Goal: Transaction & Acquisition: Subscribe to service/newsletter

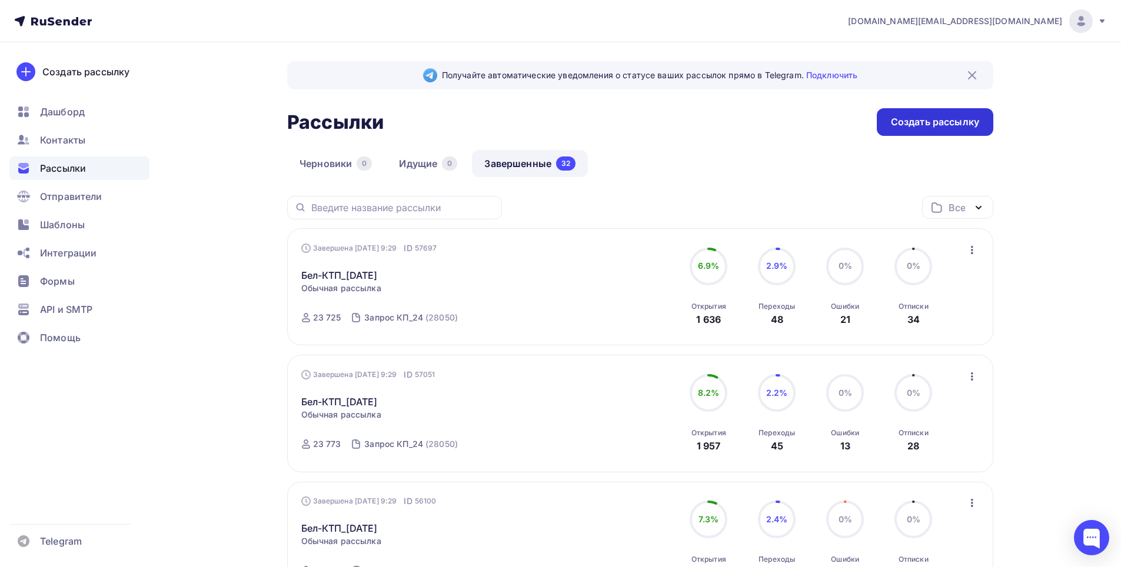
click at [911, 116] on div "Создать рассылку" at bounding box center [935, 122] width 88 height 14
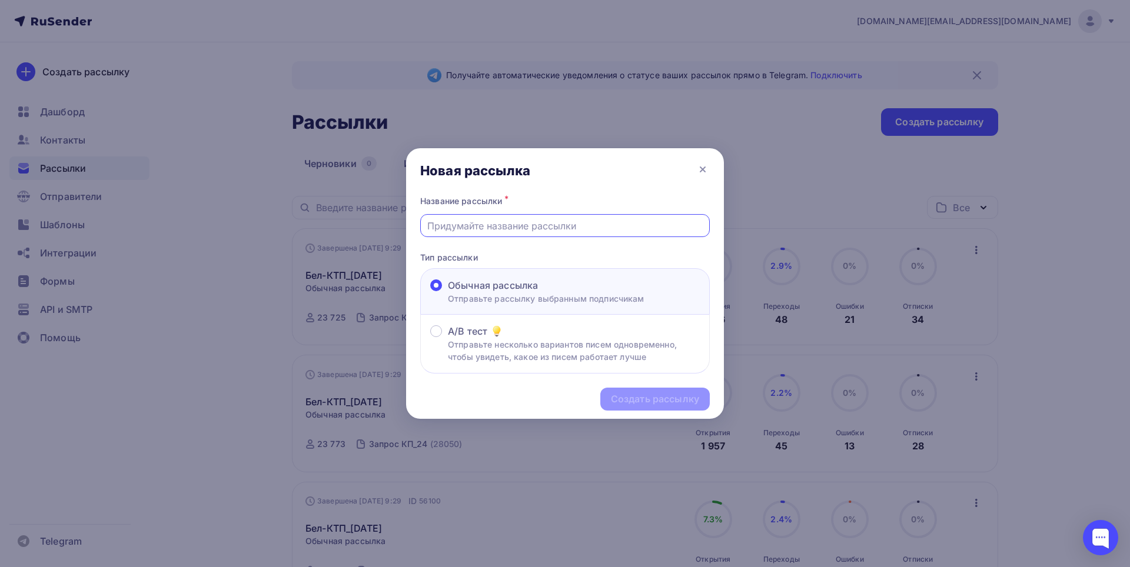
click at [530, 225] on input "text" at bounding box center [565, 226] width 276 height 14
click at [482, 224] on input "Бел-КТП_[DATE]" at bounding box center [565, 226] width 276 height 14
click at [491, 223] on input "Бел-КТП_[DATE]" at bounding box center [565, 226] width 276 height 14
type input "Бел-КТП_[DATE]"
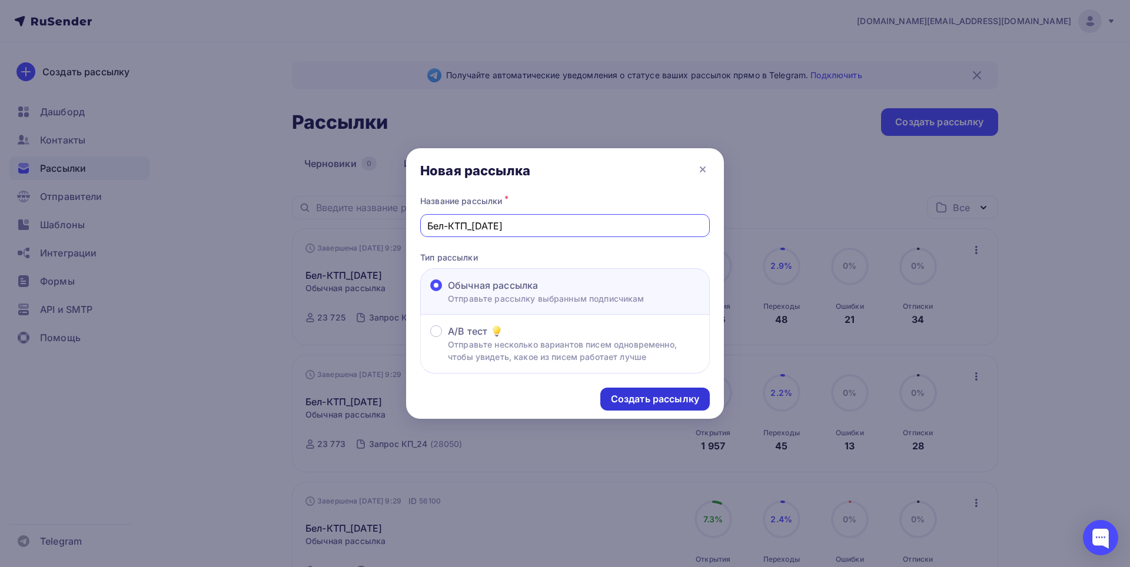
click at [630, 401] on div "Создать рассылку" at bounding box center [655, 399] width 88 height 14
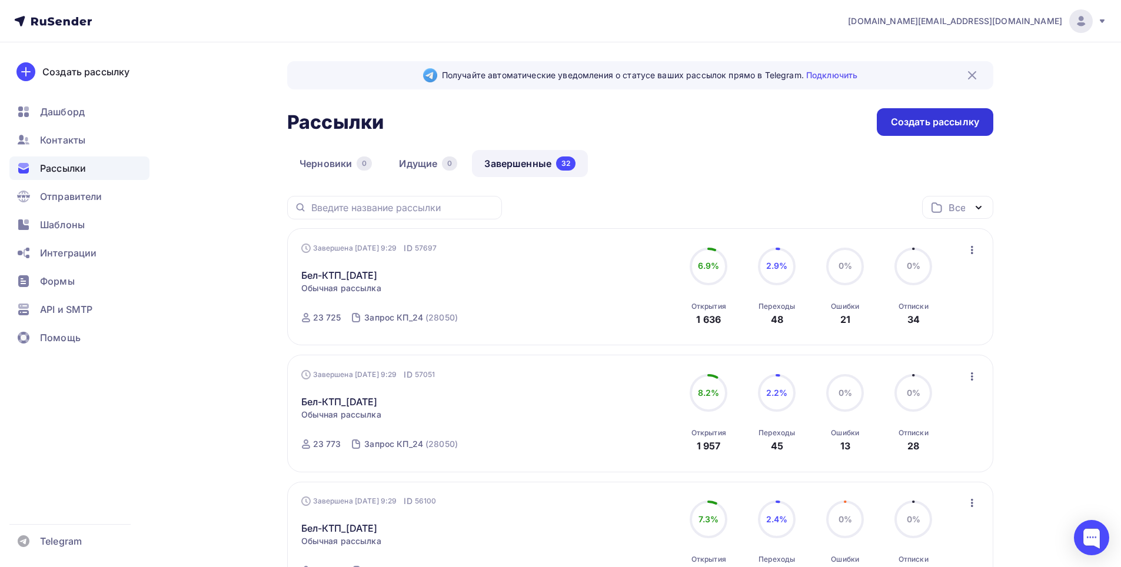
click at [912, 125] on div "Создать рассылку" at bounding box center [935, 122] width 88 height 14
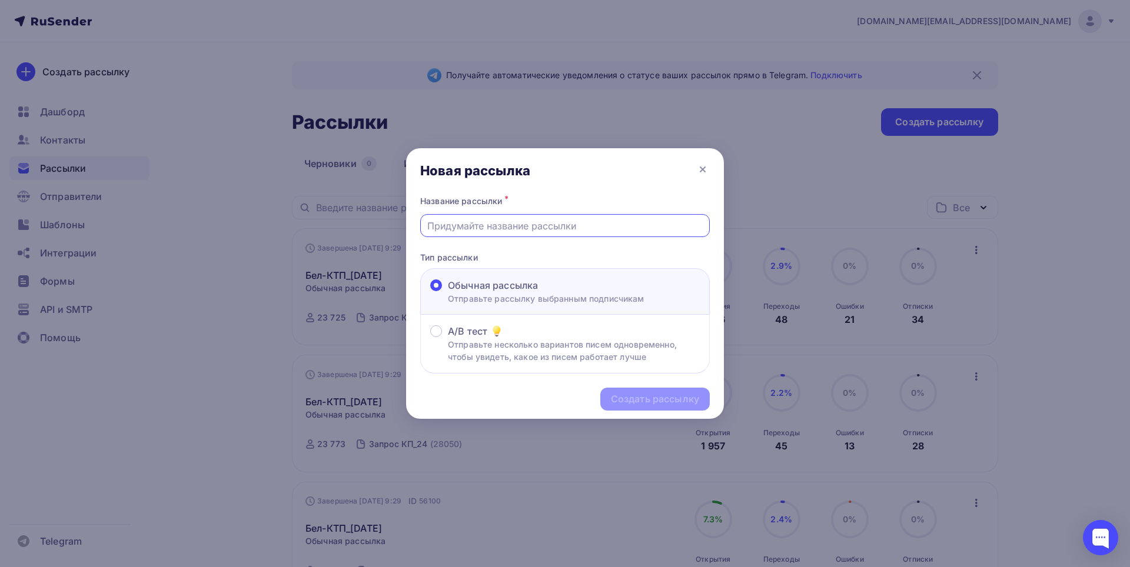
click at [500, 232] on input "text" at bounding box center [565, 226] width 276 height 14
click at [478, 228] on input "Бел-КТП_[DATE]" at bounding box center [565, 226] width 276 height 14
drag, startPoint x: 495, startPoint y: 228, endPoint x: 494, endPoint y: 239, distance: 10.6
click at [491, 231] on input "Бел-КТП_[DATE]" at bounding box center [565, 226] width 276 height 14
type input "Бел-КТП_[DATE]"
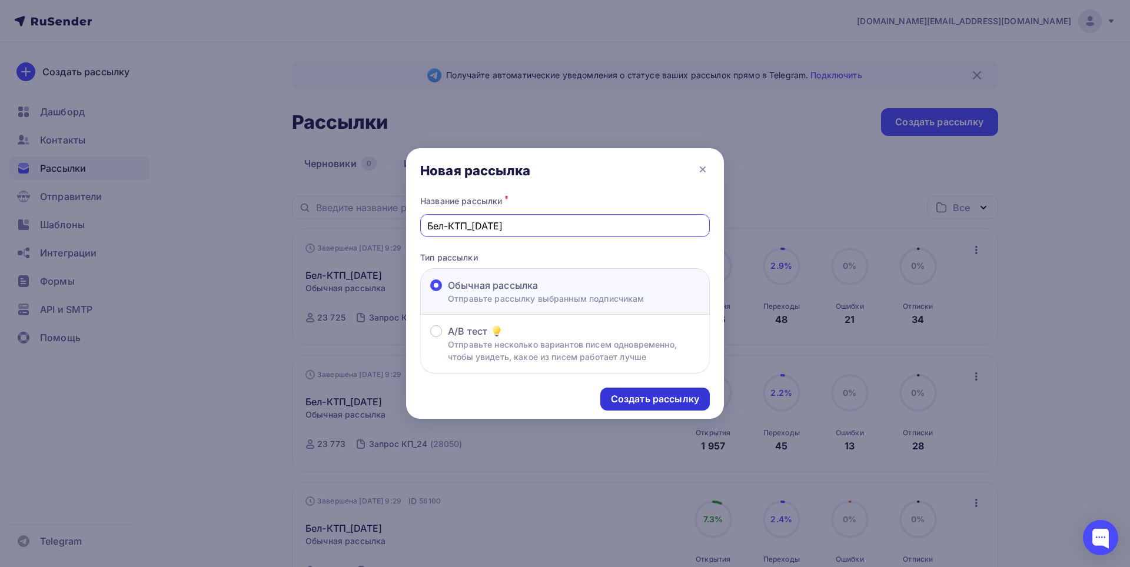
click at [624, 393] on div "Создать рассылку" at bounding box center [655, 399] width 88 height 14
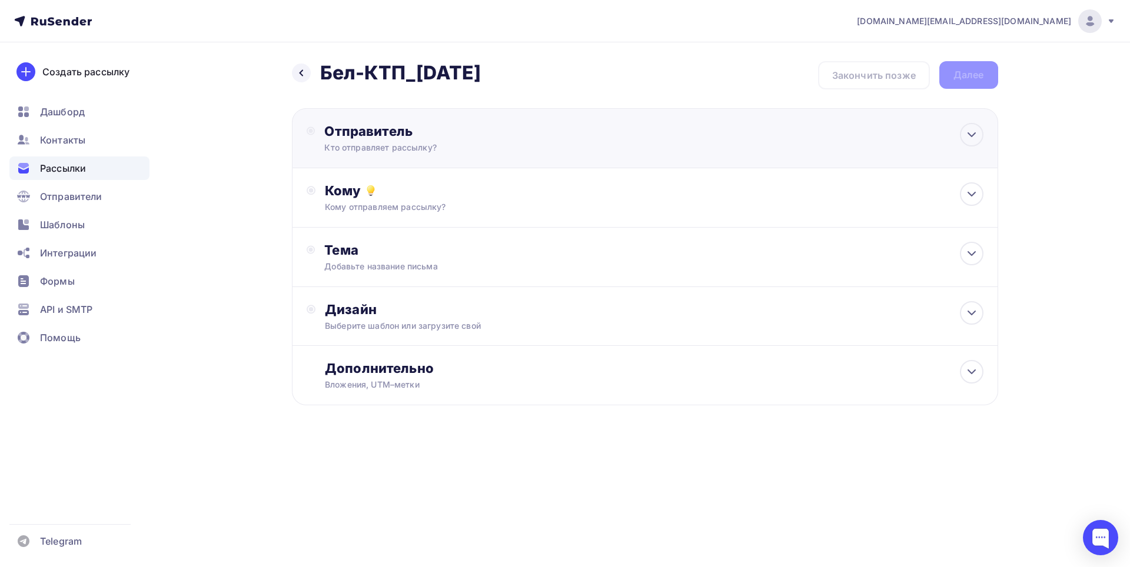
click at [408, 145] on div "Кто отправляет рассылку?" at bounding box center [438, 148] width 229 height 12
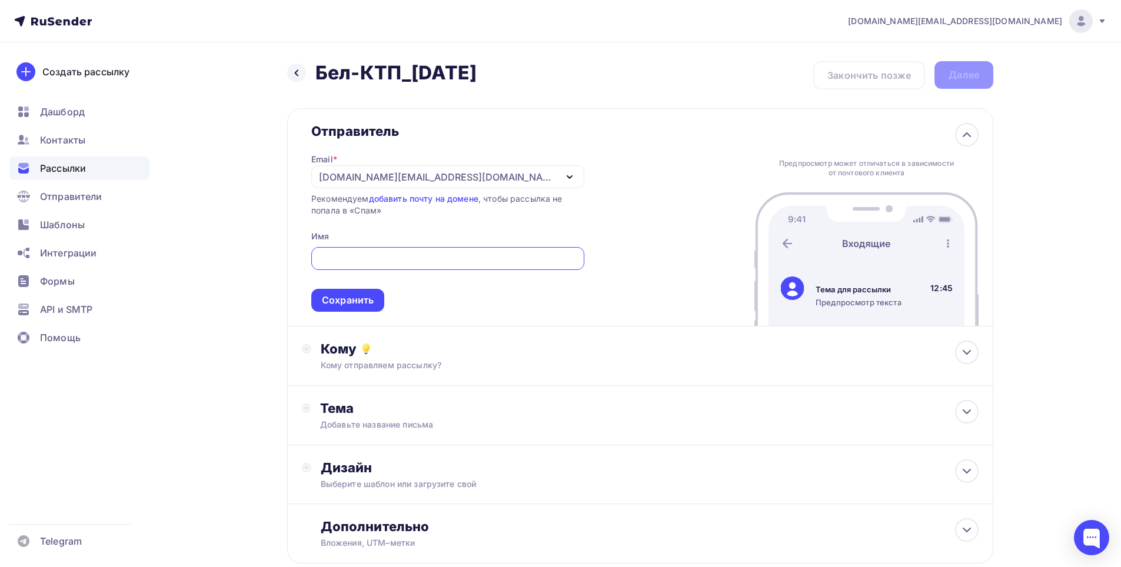
click at [344, 182] on div "[DOMAIN_NAME][EMAIL_ADDRESS][DOMAIN_NAME]" at bounding box center [437, 177] width 237 height 14
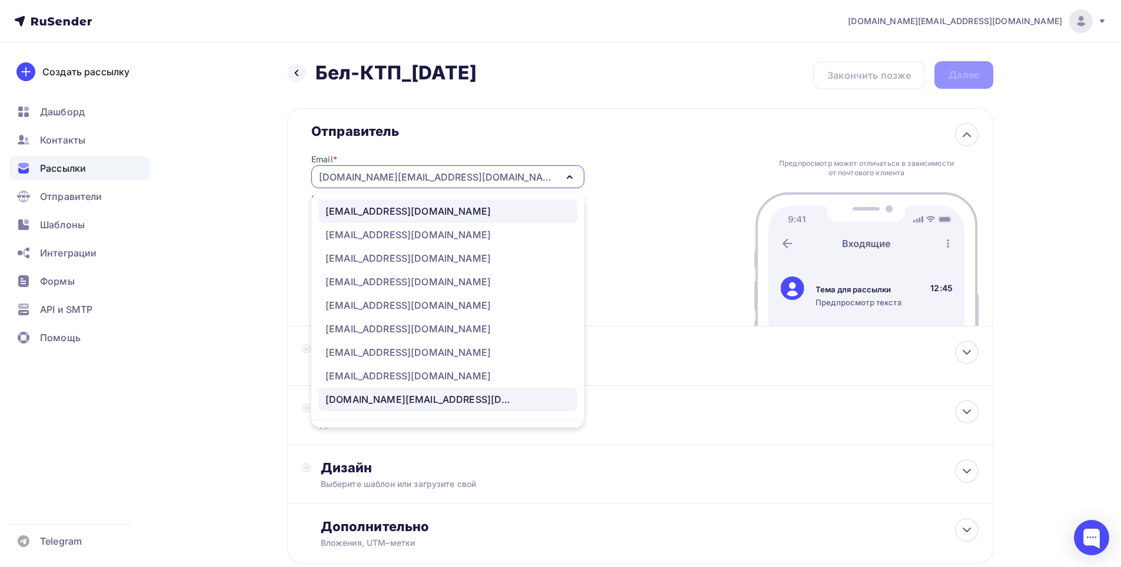
click at [351, 213] on div "[EMAIL_ADDRESS][DOMAIN_NAME]" at bounding box center [407, 211] width 165 height 14
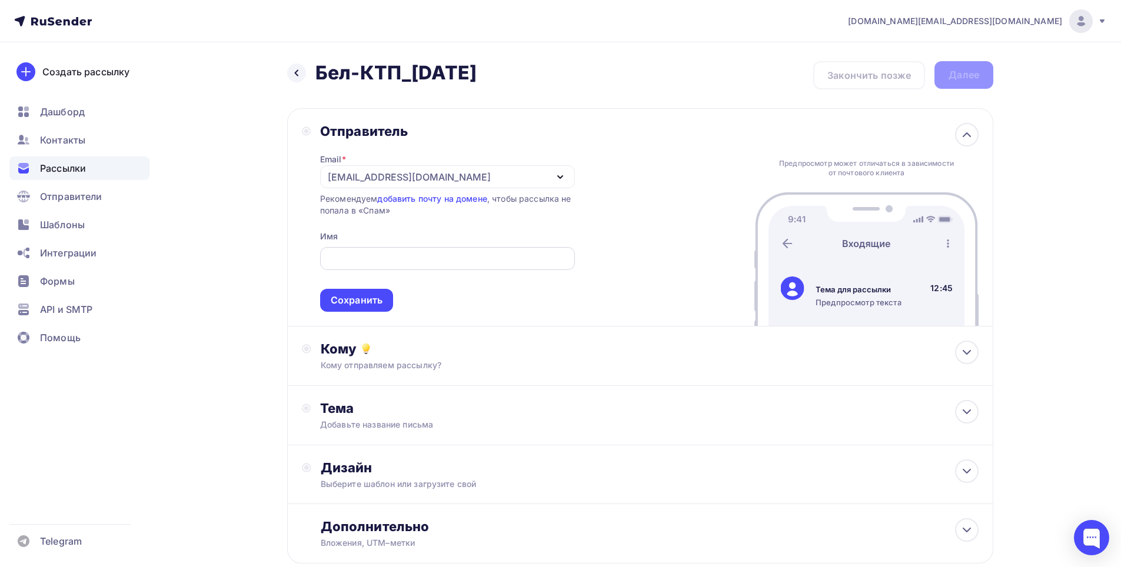
click at [342, 259] on input "text" at bounding box center [447, 259] width 241 height 14
type input "ООО "Бел-КТП""
click at [353, 309] on div "Сохранить" at bounding box center [356, 300] width 73 height 23
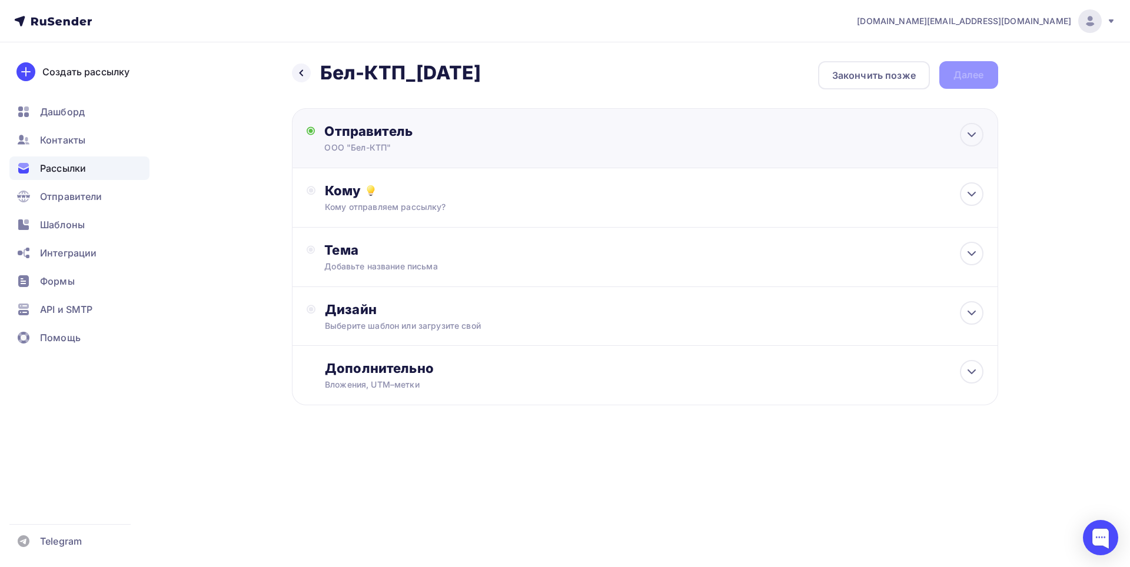
click at [388, 165] on div "Отправитель ООО "Бел-КТП" Email * [EMAIL_ADDRESS][DOMAIN_NAME] [EMAIL_ADDRESS][…" at bounding box center [645, 138] width 706 height 60
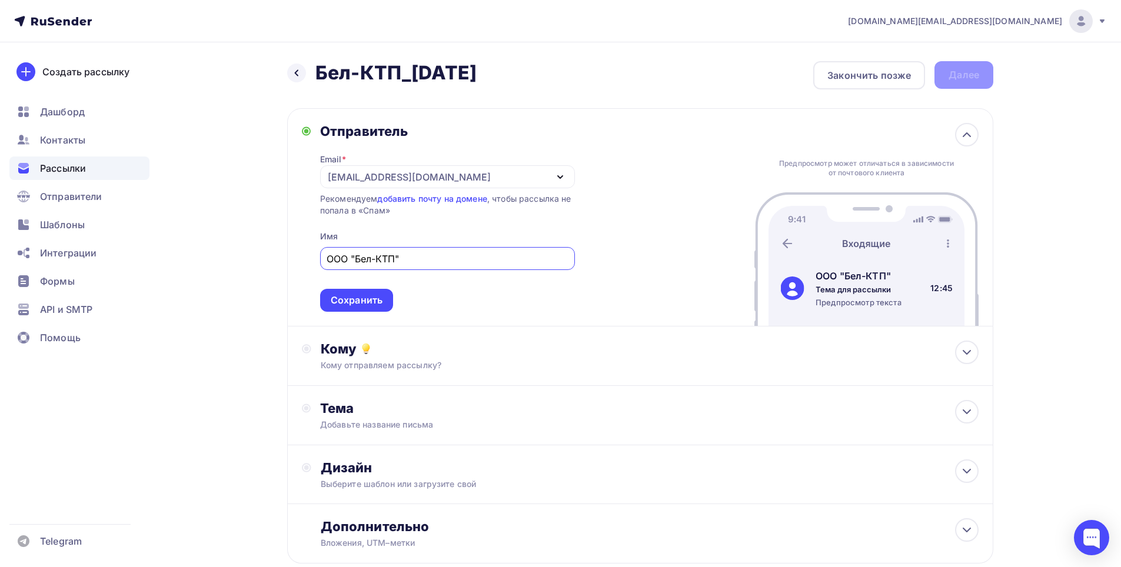
click at [421, 326] on div "Отправитель Email * [EMAIL_ADDRESS][DOMAIN_NAME] [EMAIL_ADDRESS][DOMAIN_NAME] […" at bounding box center [640, 217] width 706 height 218
click at [391, 295] on div "Сохранить" at bounding box center [356, 300] width 73 height 23
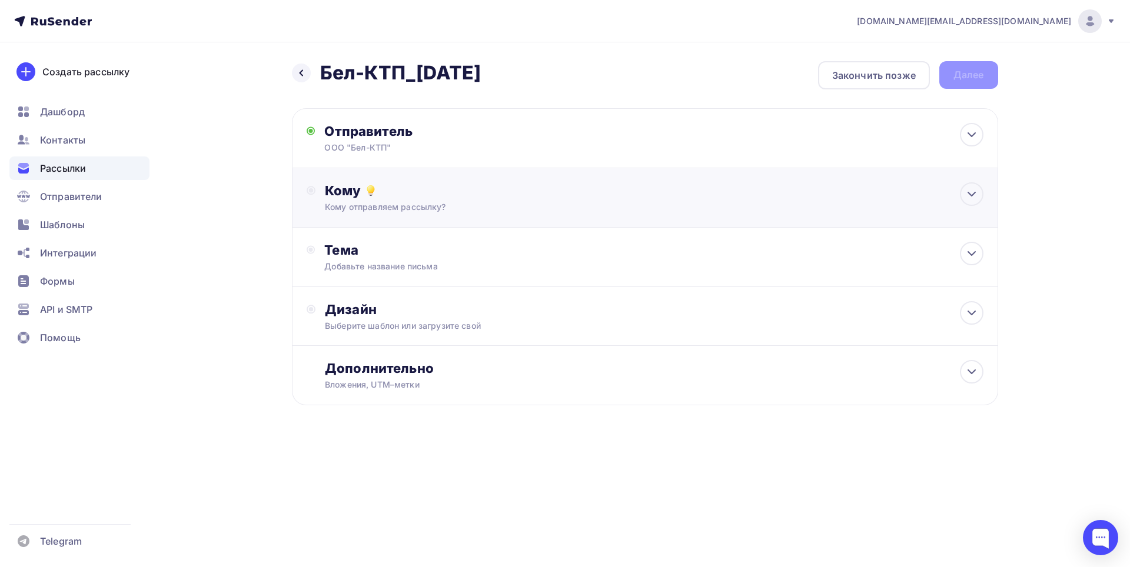
drag, startPoint x: 434, startPoint y: 201, endPoint x: 484, endPoint y: 235, distance: 60.1
click at [435, 201] on div "Кому отправляем рассылку?" at bounding box center [621, 207] width 593 height 12
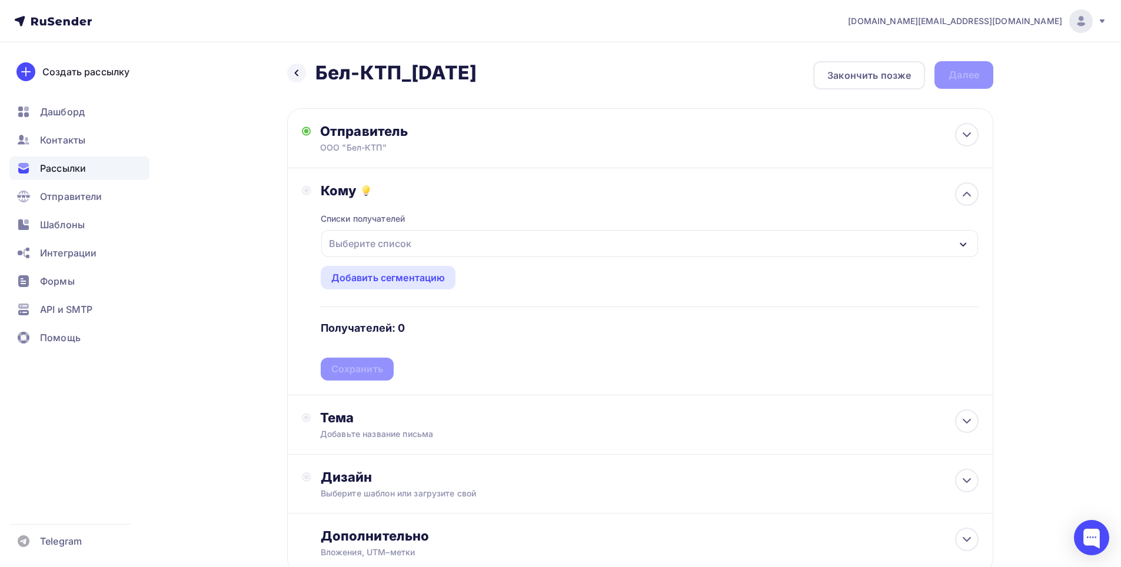
click at [402, 241] on div "Выберите список" at bounding box center [370, 243] width 92 height 21
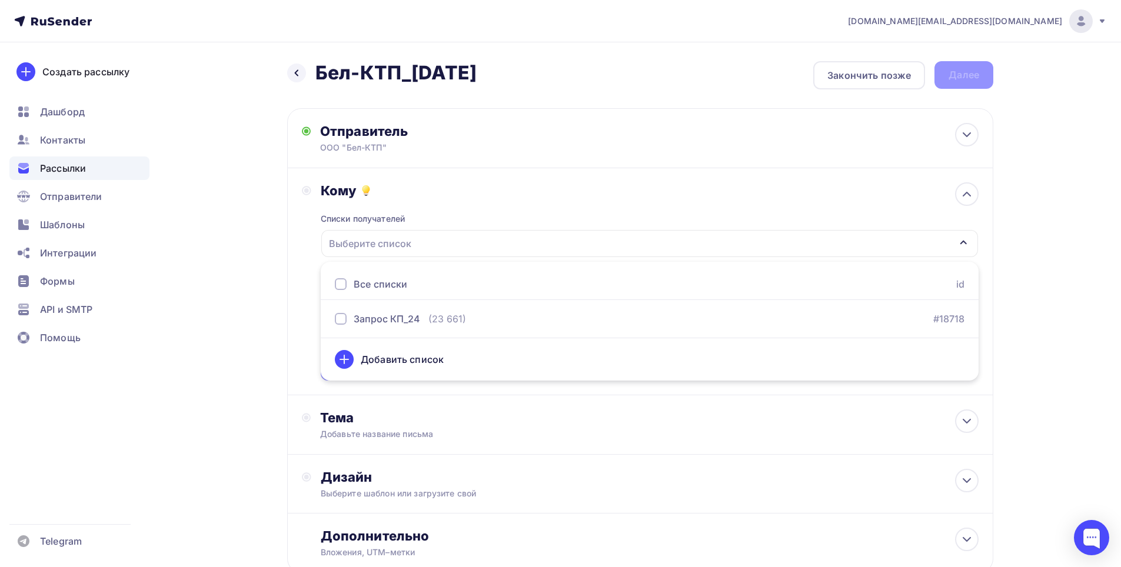
click at [392, 288] on div "Все списки" at bounding box center [381, 284] width 54 height 14
click at [1039, 340] on div "Назад Бел-КТП_[DATE] Бел-КТП_[DATE] Закончить позже Далее Отправитель ООО "Бел-…" at bounding box center [560, 345] width 964 height 607
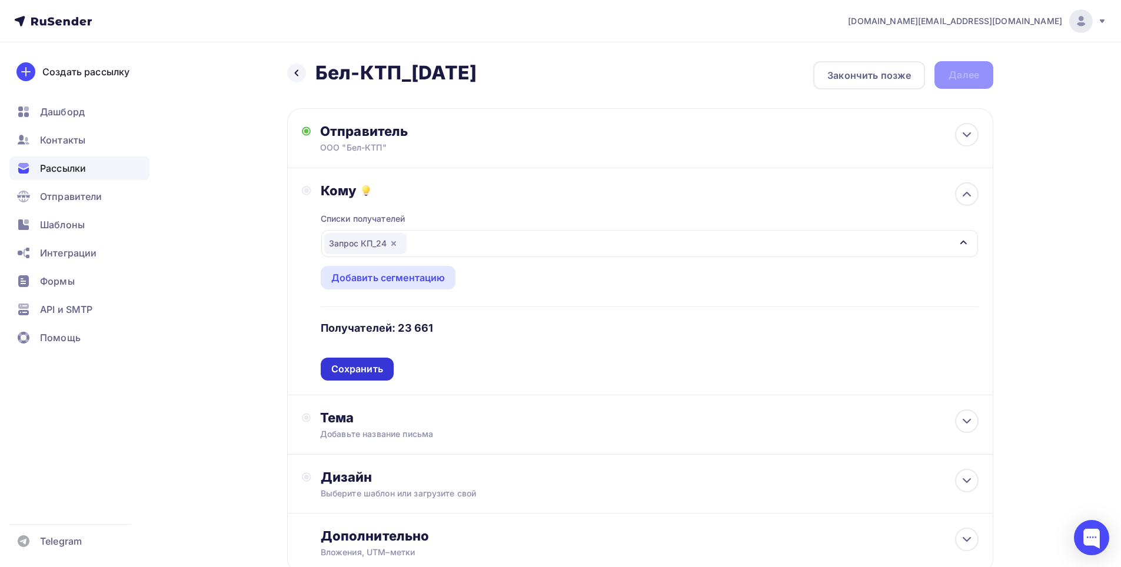
click at [362, 374] on div "Сохранить" at bounding box center [357, 369] width 52 height 14
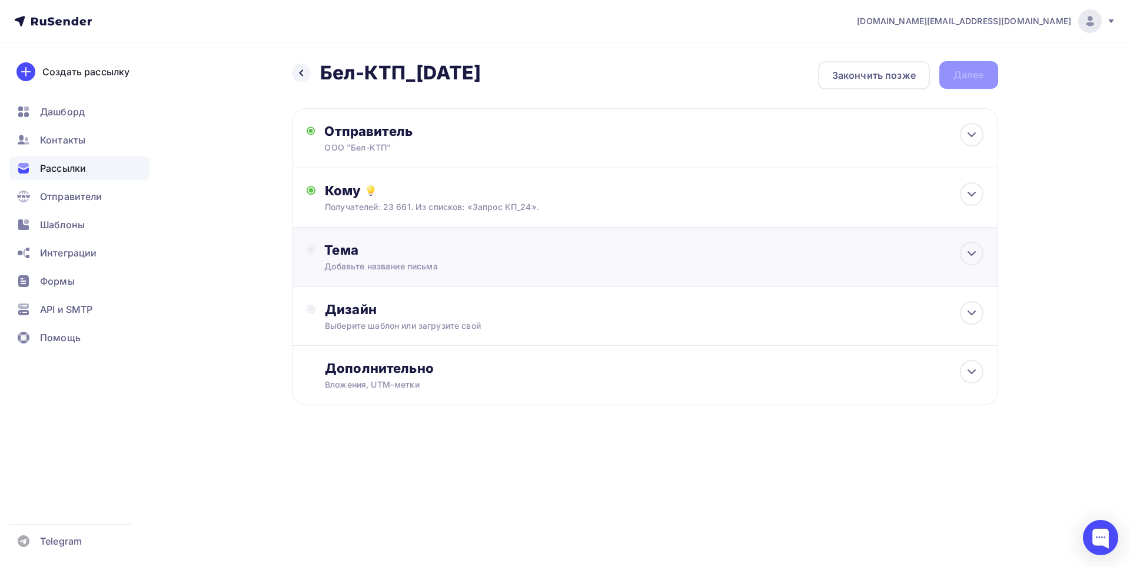
click at [363, 251] on div "Тема" at bounding box center [440, 250] width 232 height 16
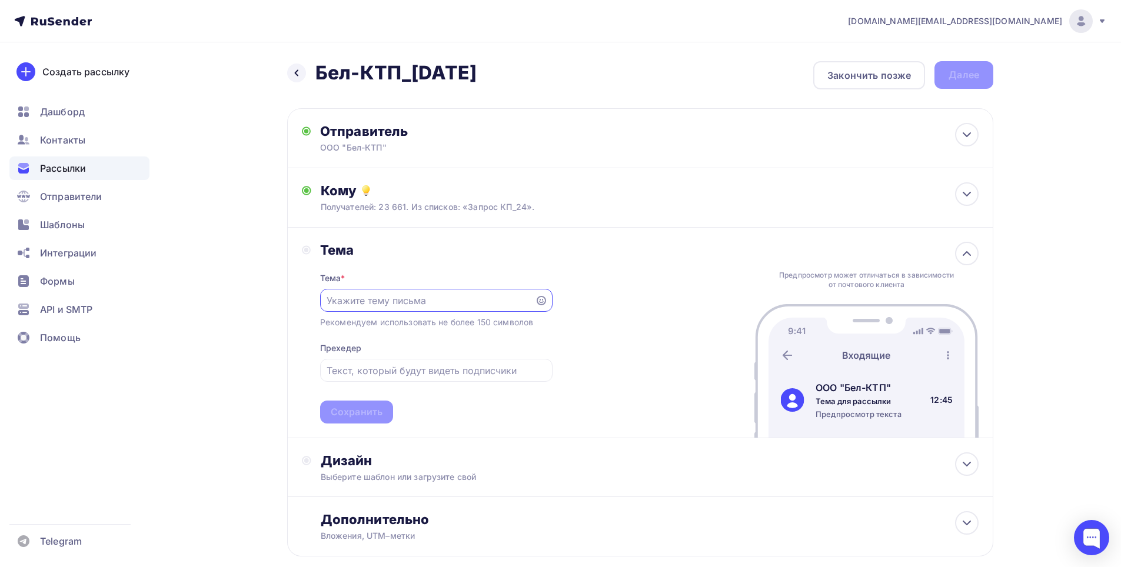
click at [364, 318] on div "Рекомендуем использовать не более 150 символов" at bounding box center [426, 323] width 213 height 12
click at [366, 307] on input "text" at bounding box center [427, 301] width 201 height 14
click at [372, 292] on div at bounding box center [436, 300] width 232 height 23
click at [382, 299] on input "text" at bounding box center [427, 301] width 201 height 14
paste input "Выбор цвета трансформаторных подстанций: Эстетика и функциональность"
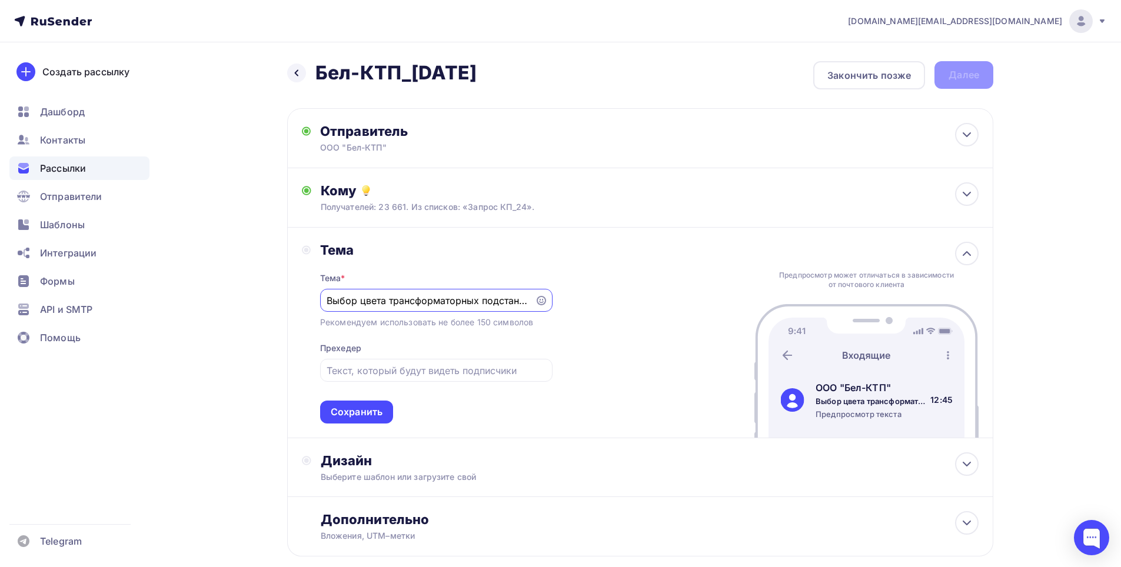
scroll to position [0, 153]
type input "Выбор цвета трансформаторных подстанций: Эстетика и функциональность"
click at [364, 377] on input "text" at bounding box center [436, 371] width 219 height 14
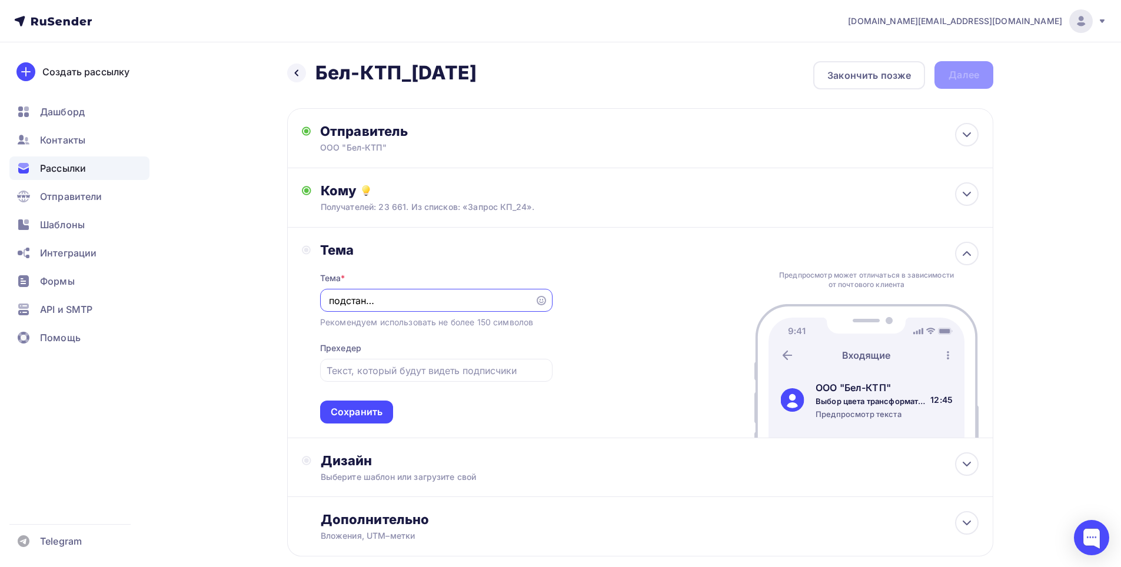
drag, startPoint x: 434, startPoint y: 299, endPoint x: 540, endPoint y: 296, distance: 105.4
click at [540, 296] on div "Выбор цвета трансформаторных подстанций: Эстетика и функциональность" at bounding box center [436, 300] width 232 height 23
click at [387, 375] on input "text" at bounding box center [436, 371] width 219 height 14
paste input "Значение цвета в инфраструктуре"
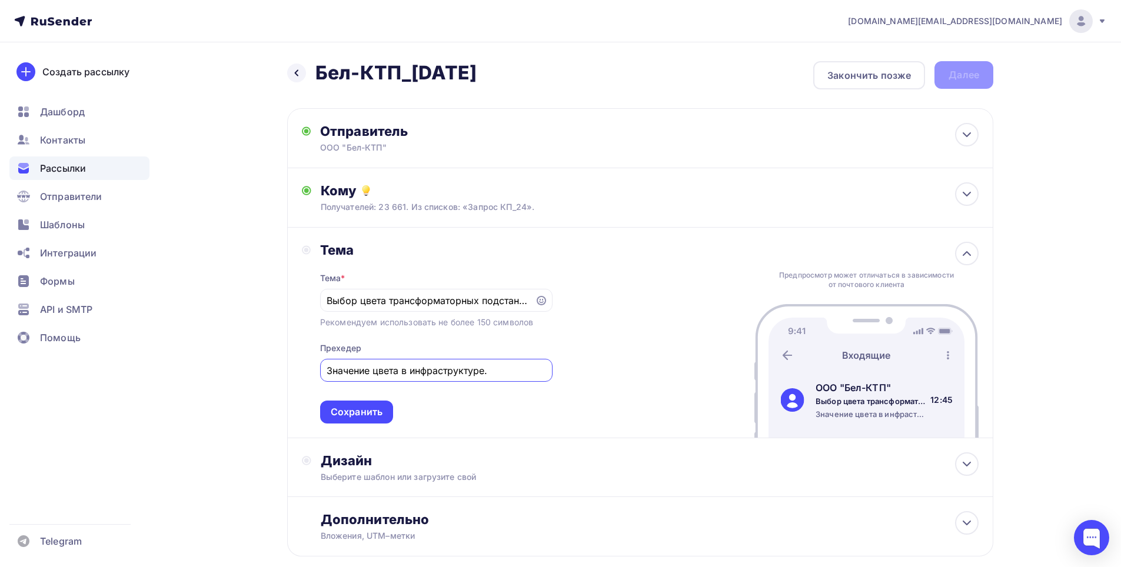
paste input "Итог: важность выбора цвета"
type input "Значение цвета в инфраструктуре. Итог: важность выбора цвета"
click at [377, 410] on div "Сохранить" at bounding box center [357, 412] width 52 height 14
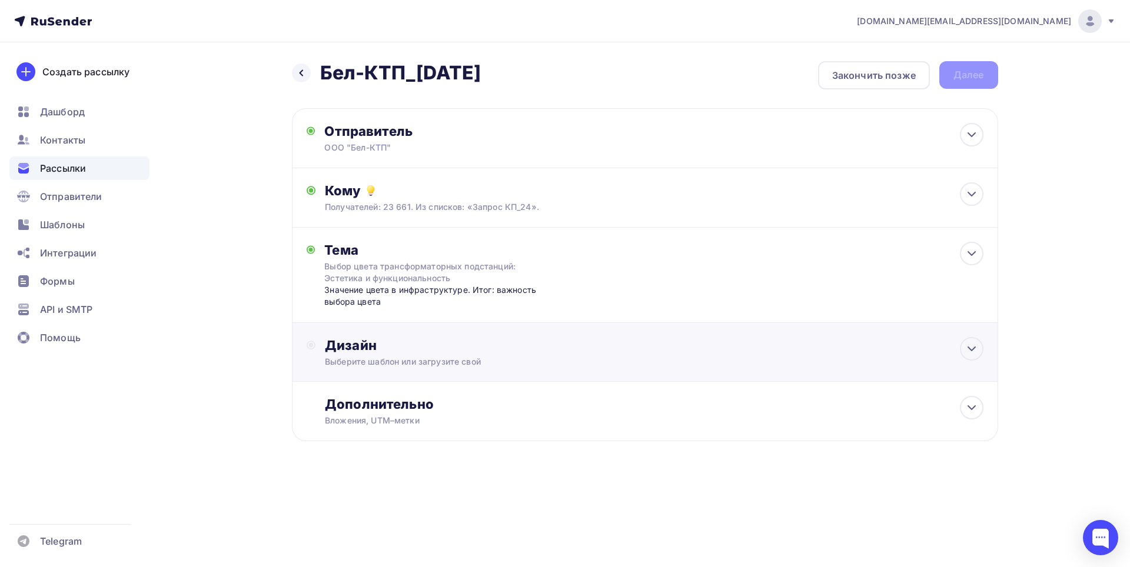
click at [347, 351] on div "Дизайн" at bounding box center [654, 345] width 658 height 16
click at [351, 395] on div "Выбрать шаблон" at bounding box center [376, 394] width 82 height 14
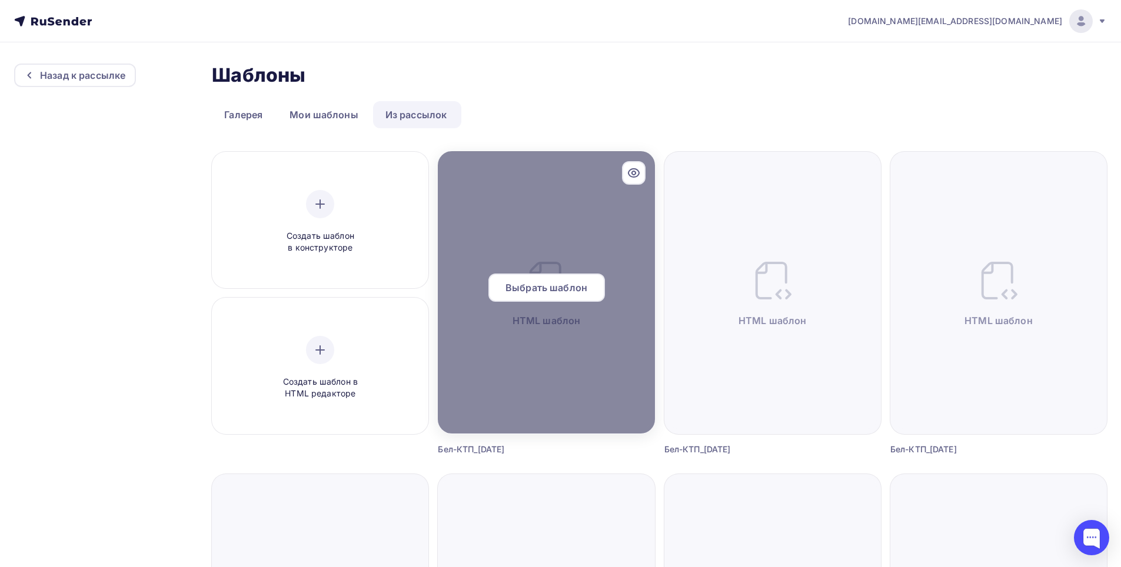
click at [564, 294] on span "Выбрать шаблон" at bounding box center [546, 288] width 82 height 14
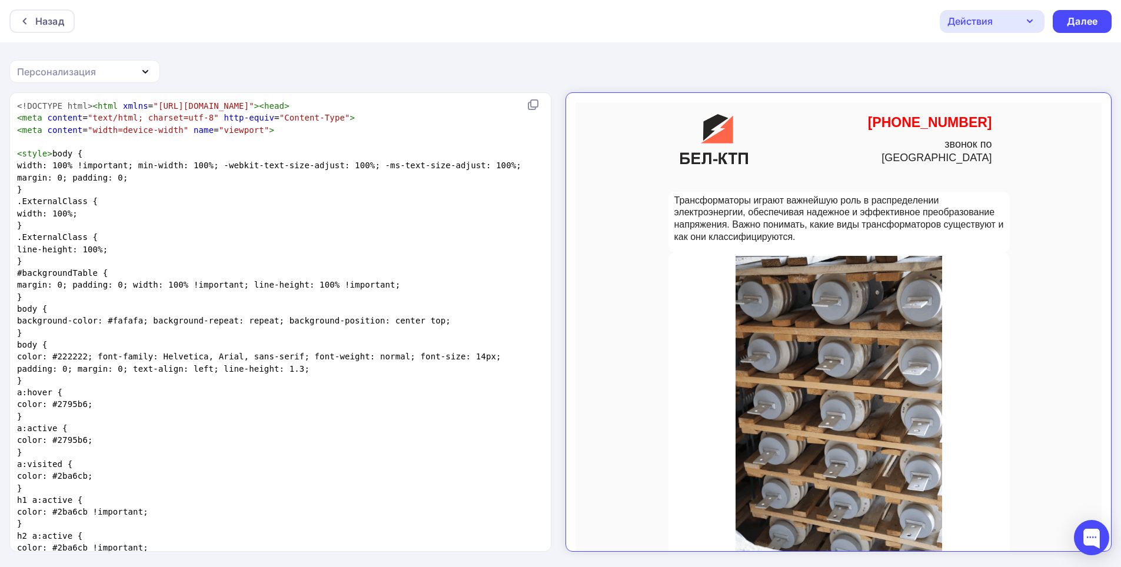
scroll to position [4, 0]
click at [332, 292] on pre "}" at bounding box center [278, 297] width 527 height 12
type textarea "<!DOCTYPE html><html xmlns="[URL][DOMAIN_NAME]"><head> <meta content="text/html…"
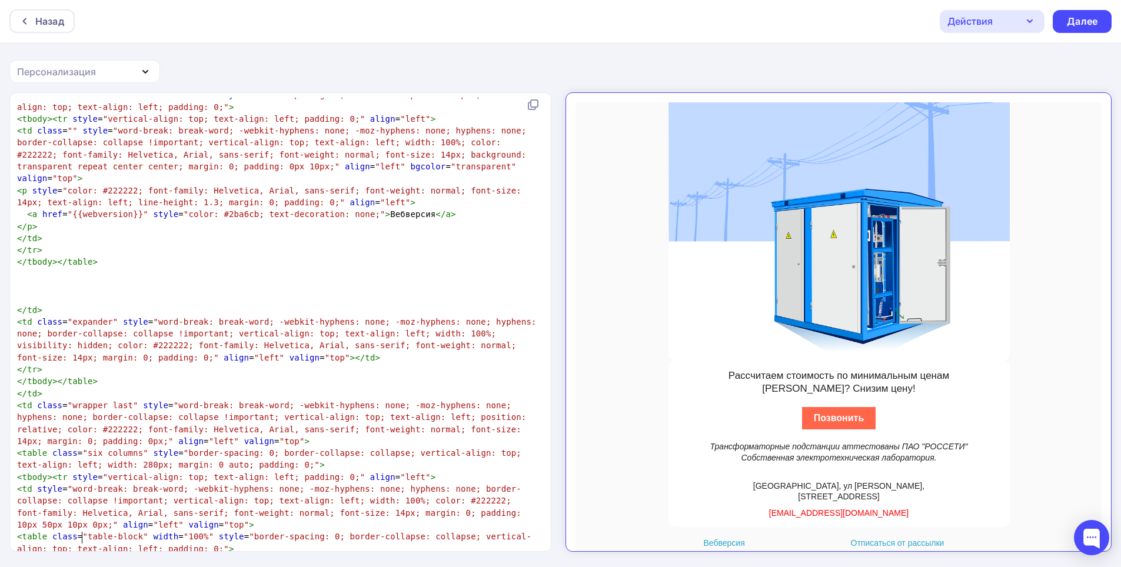
scroll to position [1358, 0]
click at [1087, 24] on div "Далее" at bounding box center [1082, 22] width 31 height 14
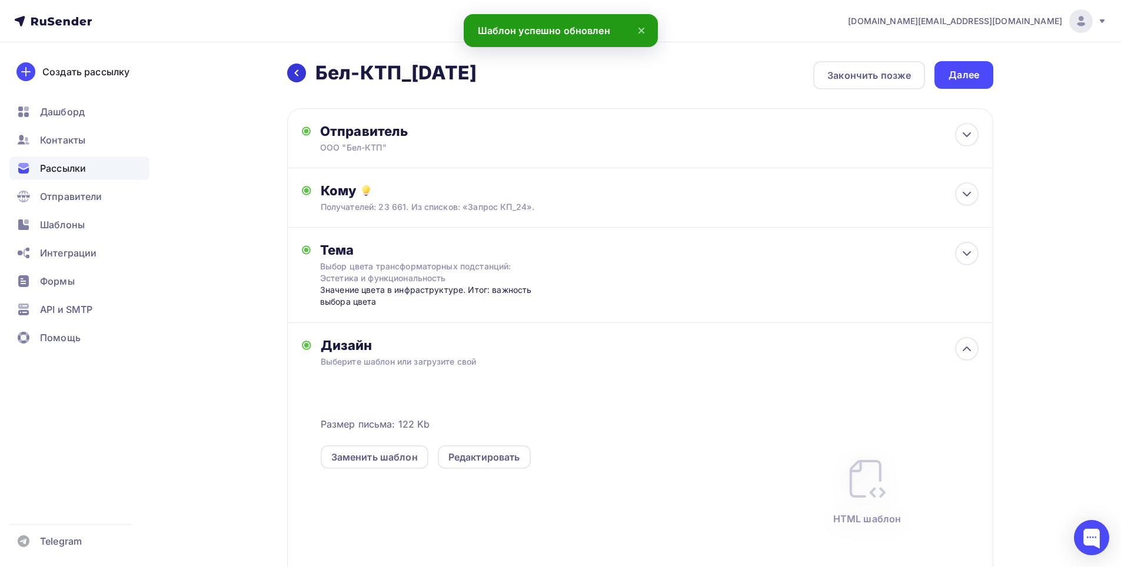
click at [303, 79] on div at bounding box center [296, 73] width 19 height 19
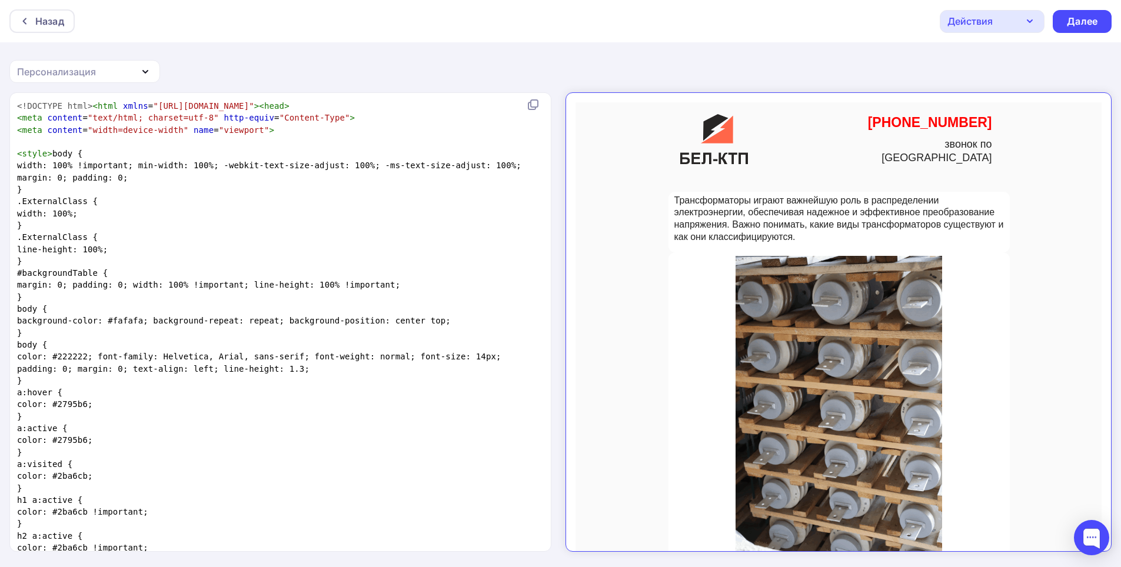
scroll to position [4, 0]
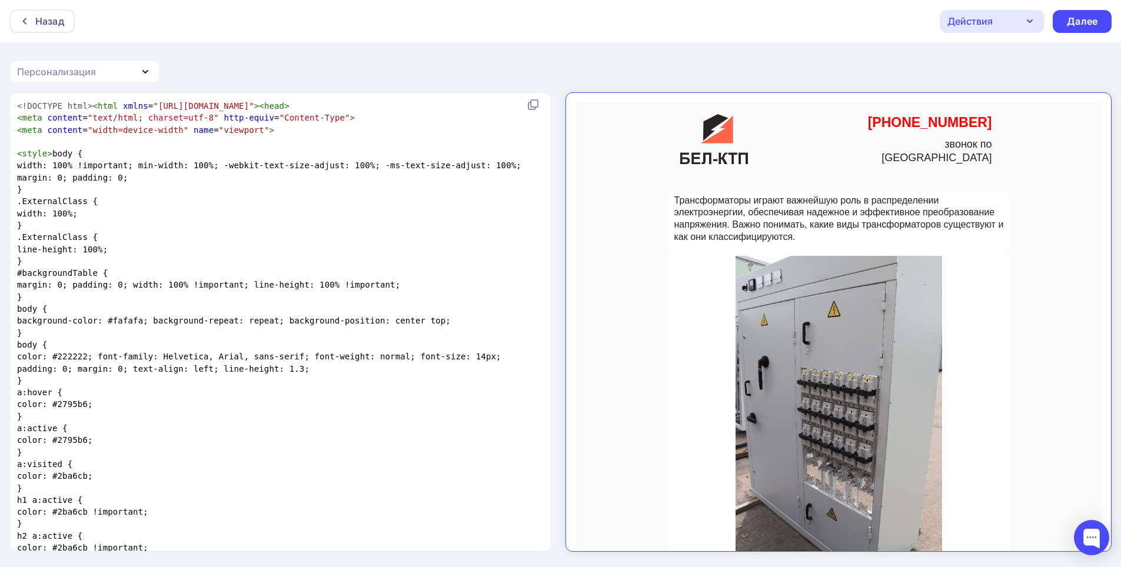
click at [336, 345] on pre "body {" at bounding box center [278, 345] width 527 height 12
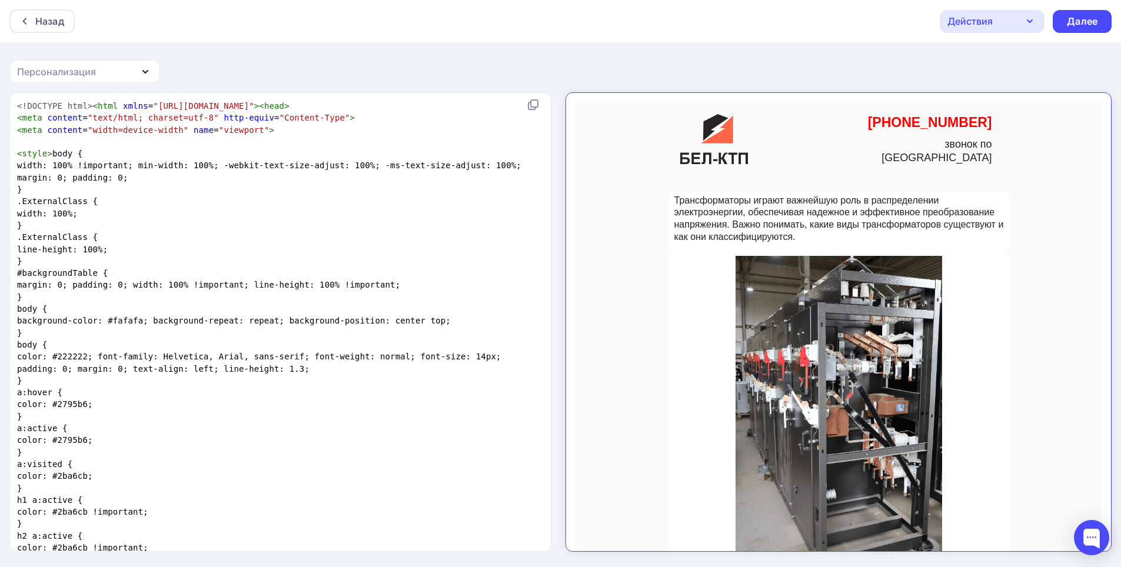
type textarea "<!DOCTYPE html><html xmlns="[URL][DOMAIN_NAME]"><head> <meta content="text/html…"
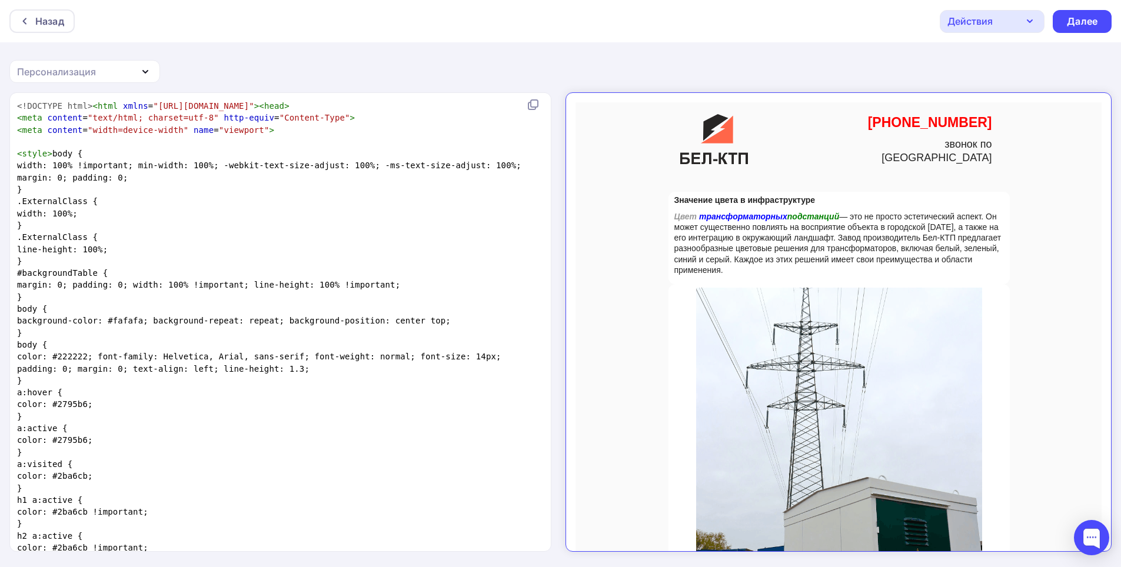
scroll to position [14020, 0]
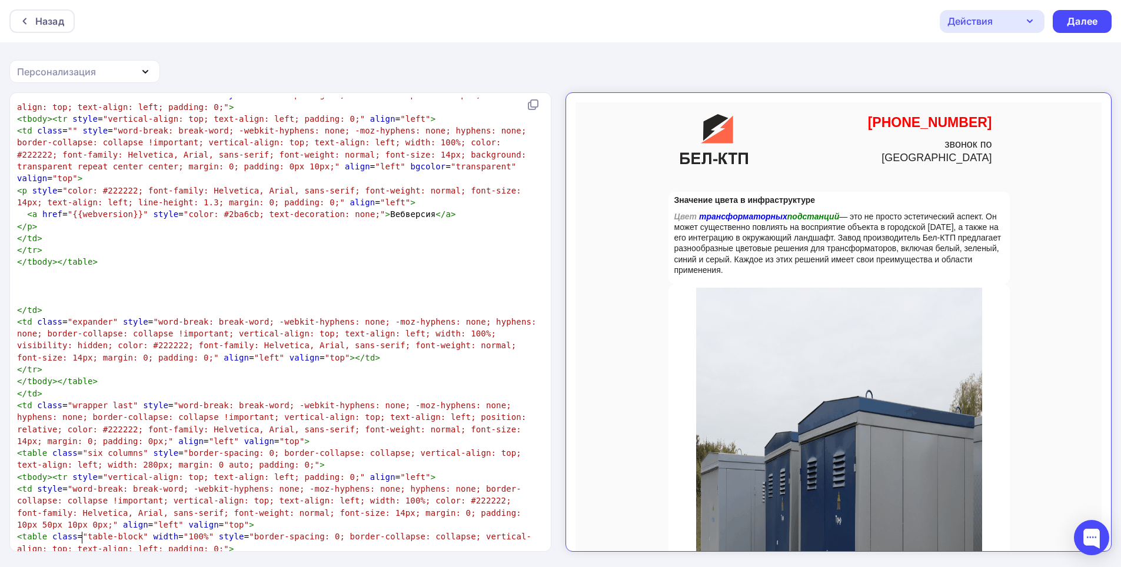
click at [963, 23] on div "Действия" at bounding box center [969, 21] width 45 height 14
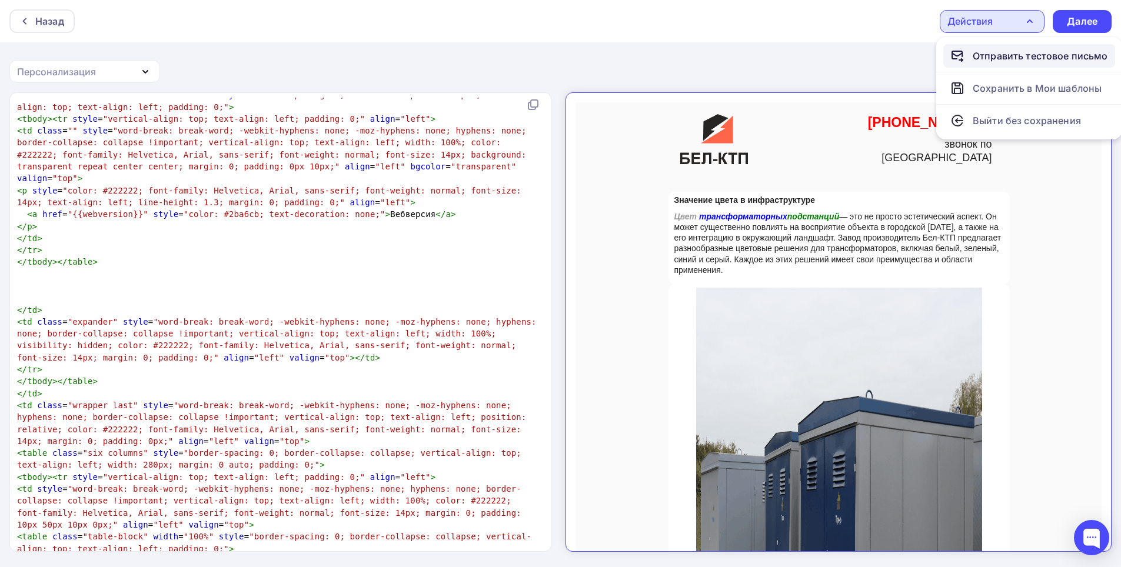
click at [1005, 59] on div "Отправить тестовое письмо" at bounding box center [1040, 56] width 135 height 14
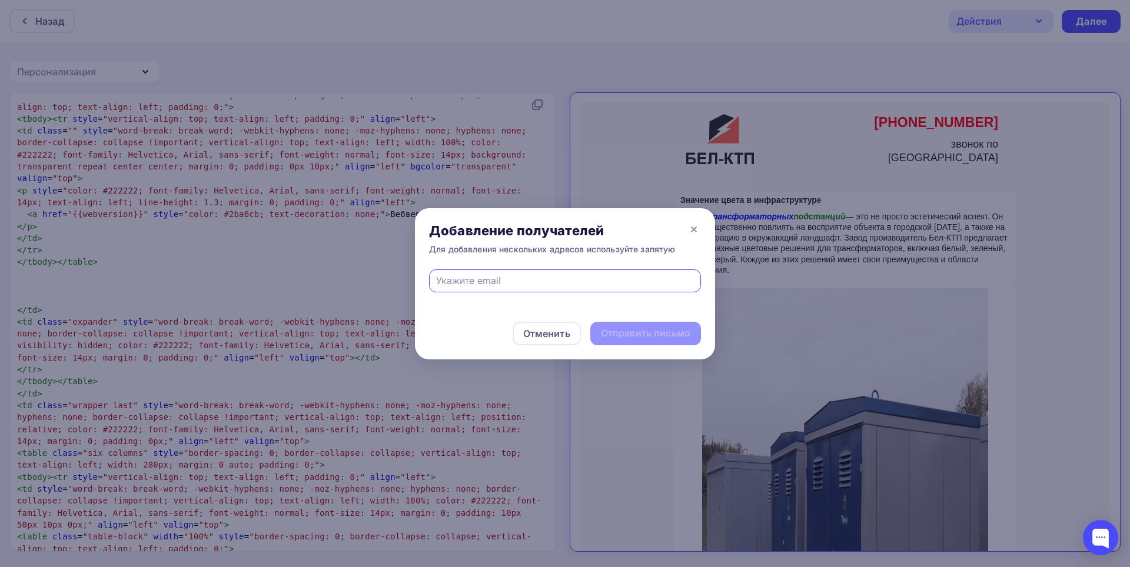
type input "[EMAIL_ADDRESS][DOMAIN_NAME]"
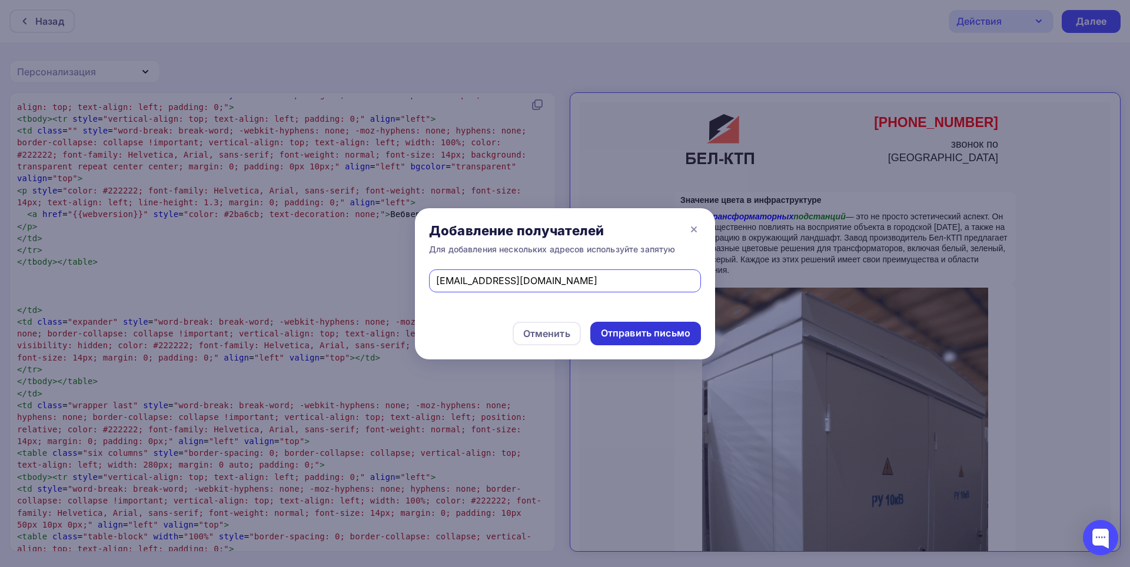
click at [641, 337] on div "Отправить письмо" at bounding box center [645, 334] width 89 height 14
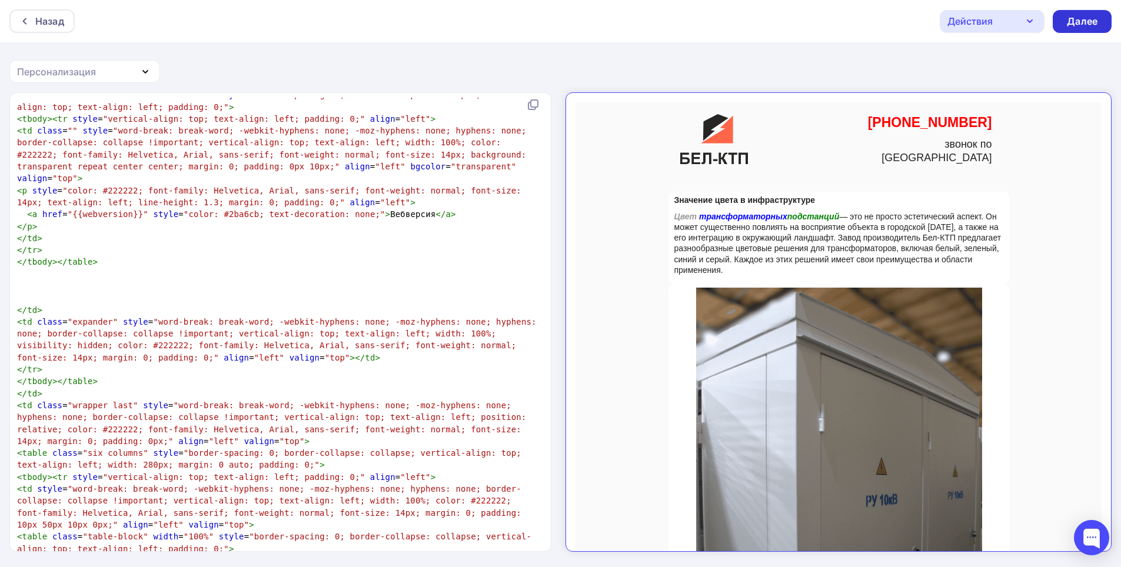
click at [1084, 21] on div "Далее" at bounding box center [1082, 22] width 31 height 14
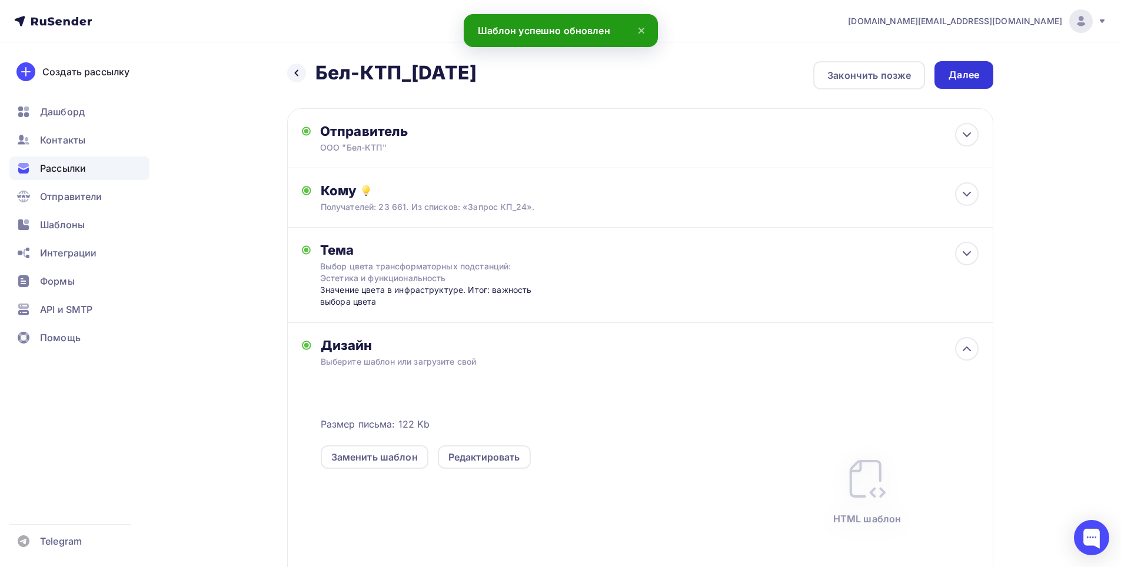
click at [970, 81] on div "Далее" at bounding box center [963, 75] width 31 height 14
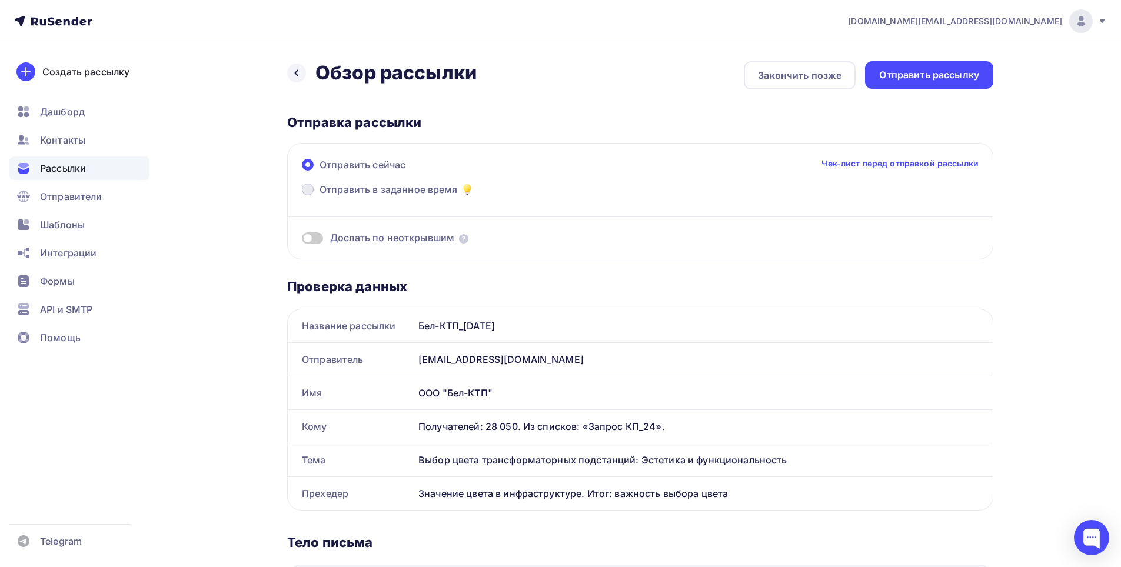
click at [329, 188] on span "Отправить в заданное время" at bounding box center [388, 189] width 138 height 14
click at [319, 197] on input "Отправить в заданное время" at bounding box center [319, 197] width 0 height 0
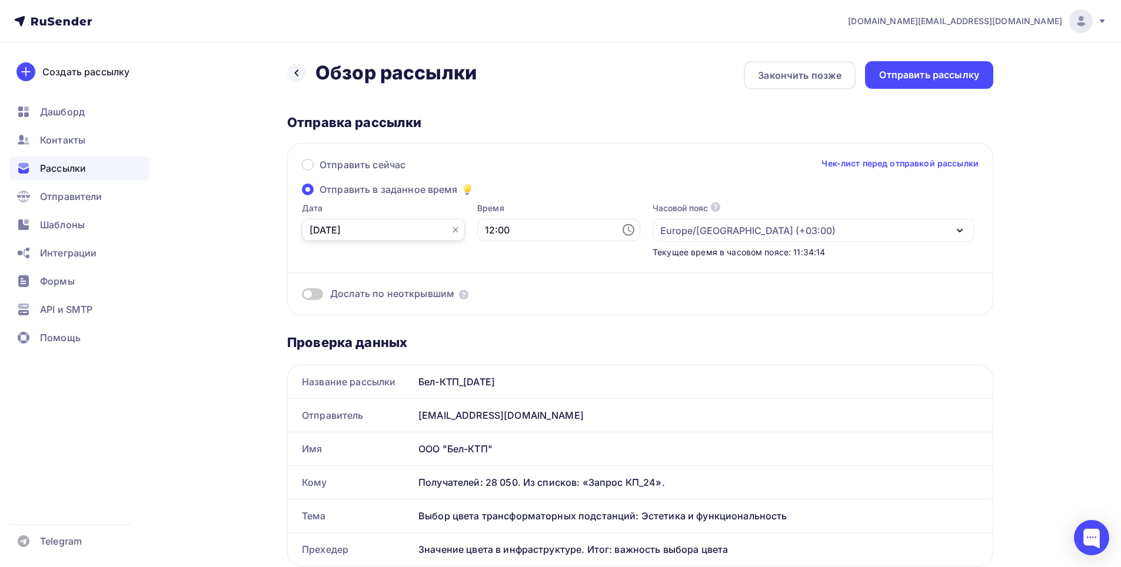
click at [348, 229] on input "[DATE]" at bounding box center [383, 230] width 163 height 22
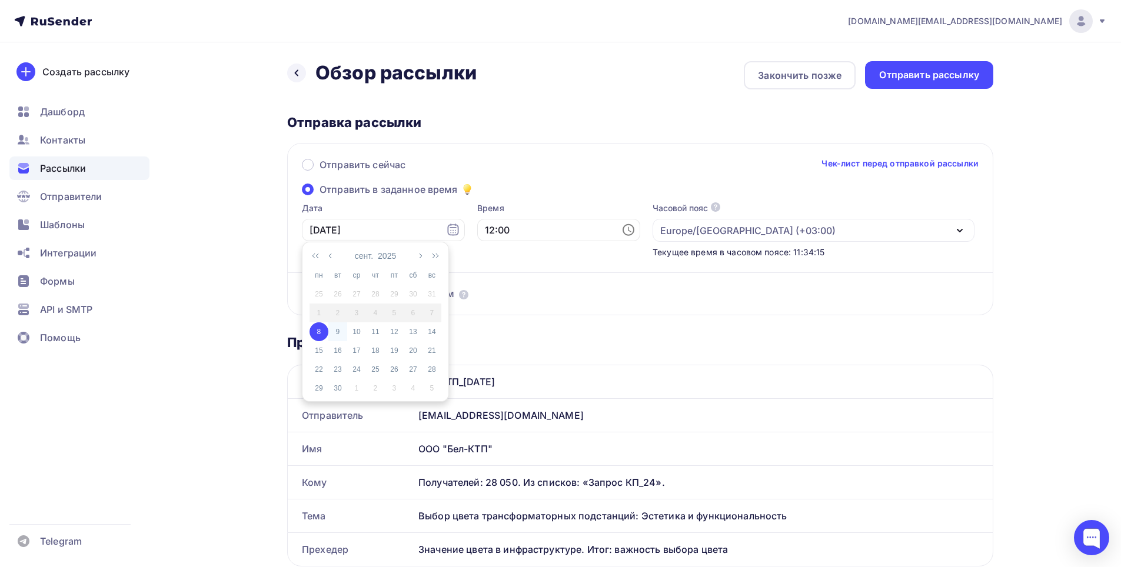
click at [338, 331] on div "9" at bounding box center [337, 332] width 19 height 11
type input "[DATE]"
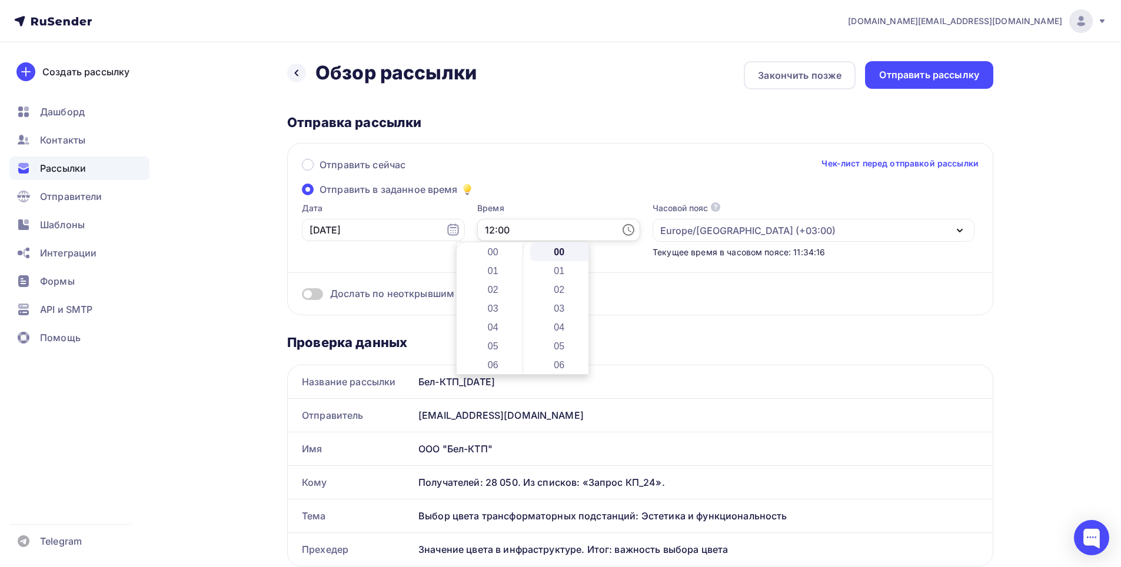
click at [481, 227] on input "12:00" at bounding box center [558, 230] width 163 height 22
click at [491, 302] on li "09" at bounding box center [494, 303] width 61 height 19
click at [567, 299] on li "15" at bounding box center [560, 298] width 61 height 19
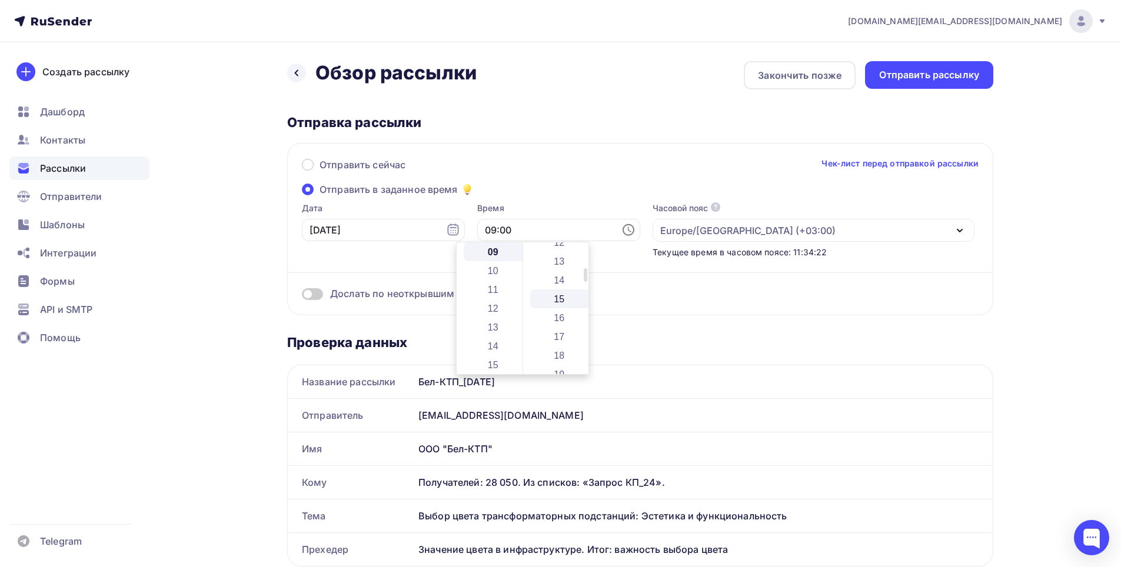
type input "09:15"
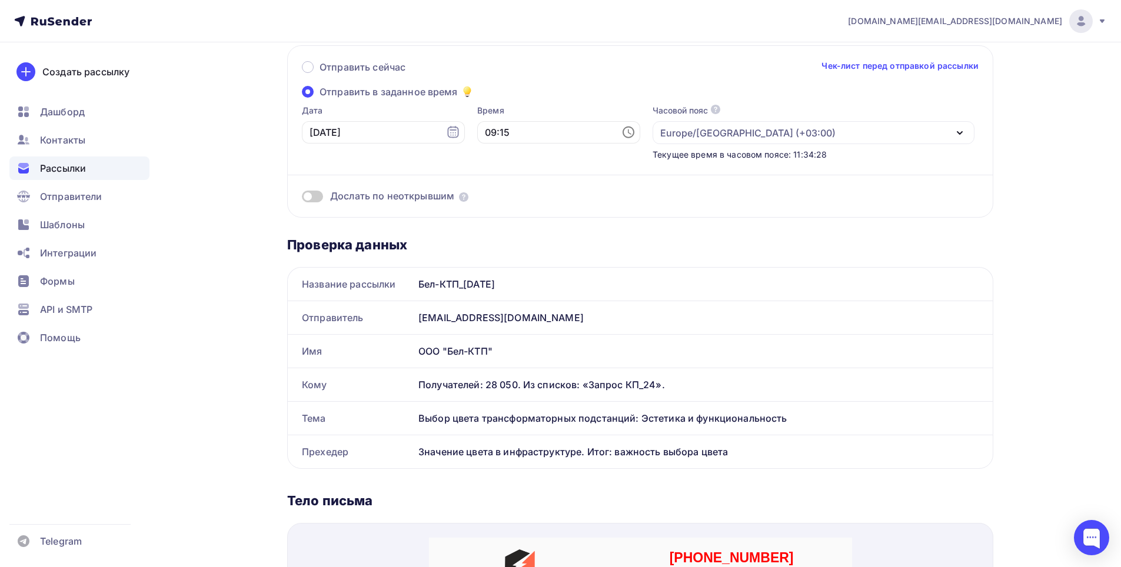
scroll to position [0, 0]
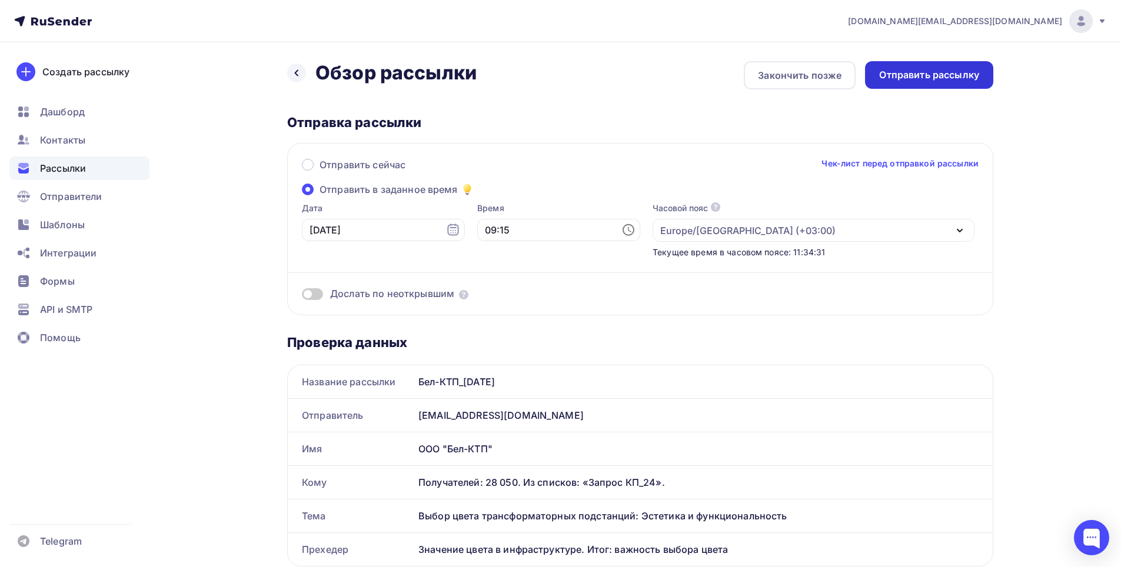
click at [906, 71] on div "Отправить рассылку" at bounding box center [929, 75] width 100 height 14
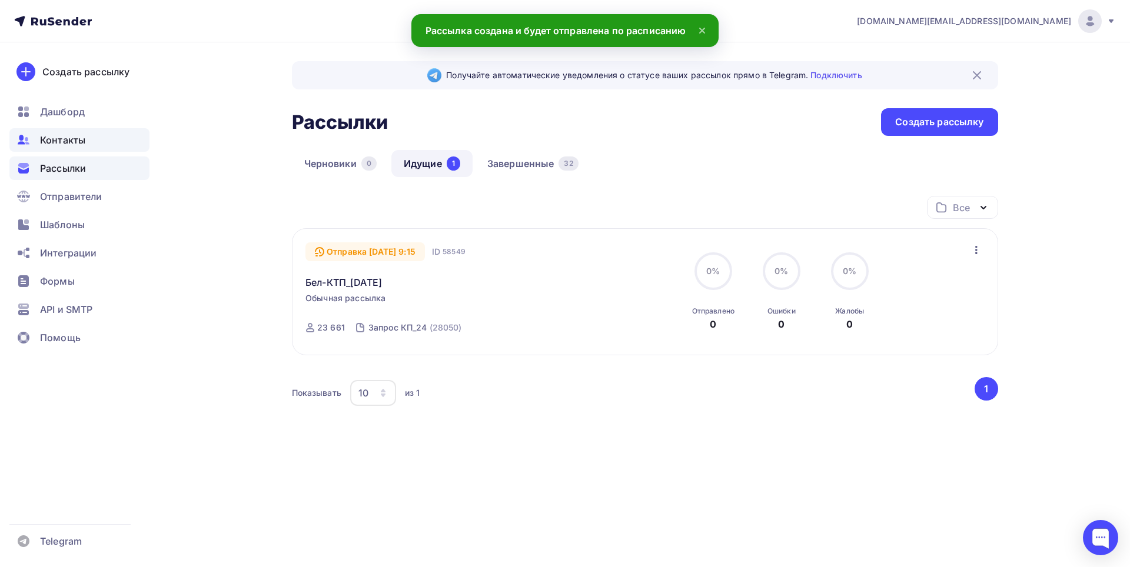
click at [72, 135] on span "Контакты" at bounding box center [62, 140] width 45 height 14
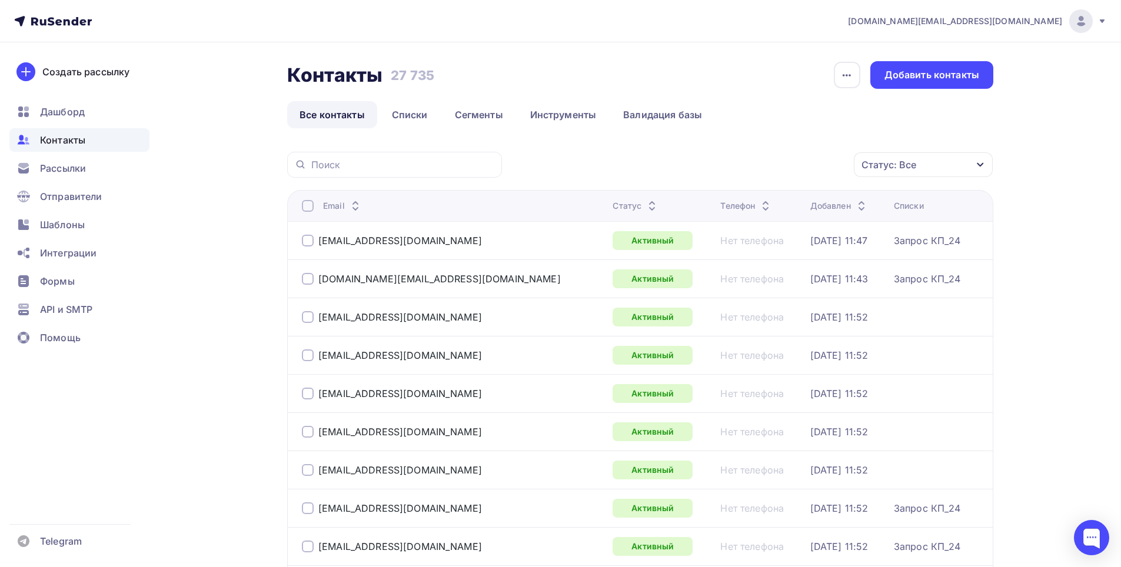
click at [923, 160] on div "Статус: Все" at bounding box center [923, 164] width 139 height 25
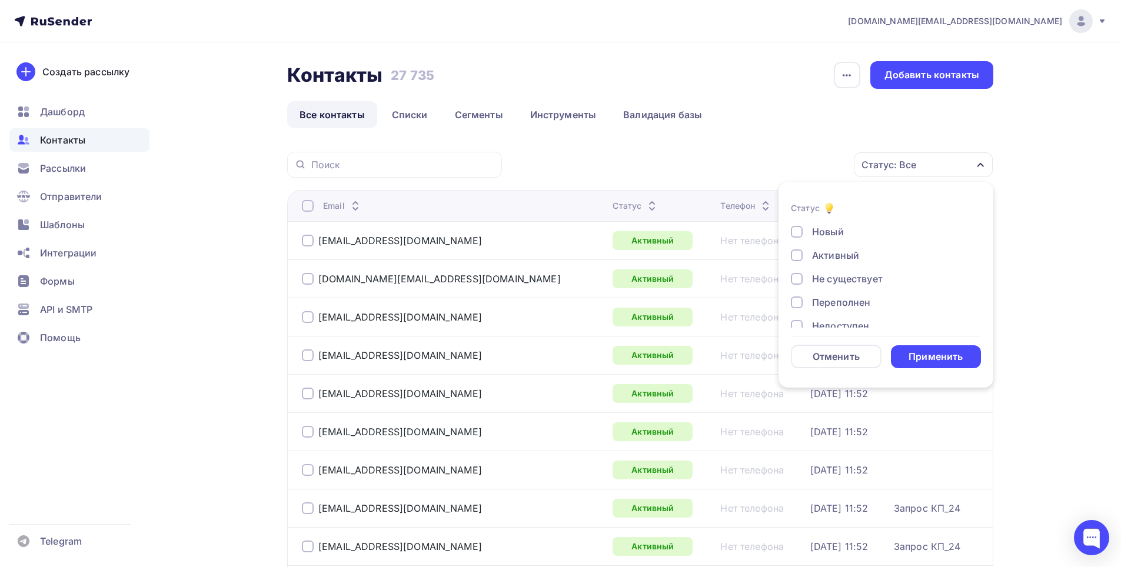
click at [842, 284] on div "Не существует" at bounding box center [847, 279] width 71 height 14
click at [836, 302] on div "Переполнен" at bounding box center [841, 302] width 58 height 14
click at [836, 319] on div "Недоступен" at bounding box center [840, 326] width 57 height 14
click at [843, 262] on div "Отписан" at bounding box center [832, 264] width 41 height 14
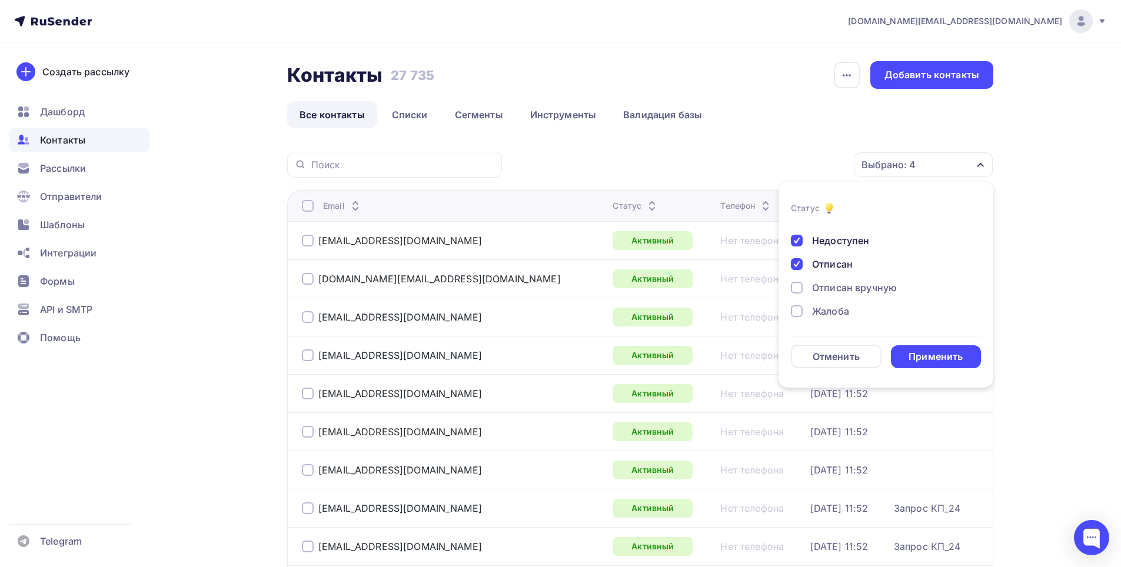
click at [840, 290] on div "Отписан вручную" at bounding box center [854, 288] width 85 height 14
click at [837, 311] on div "Жалоба" at bounding box center [830, 311] width 37 height 14
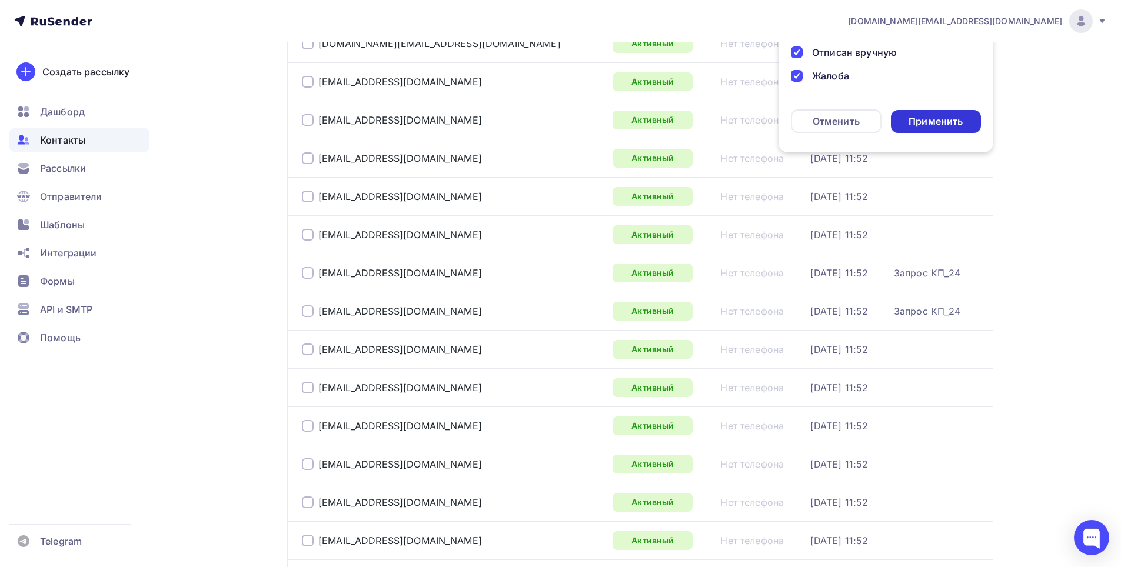
click at [954, 119] on div "Применить" at bounding box center [935, 122] width 54 height 14
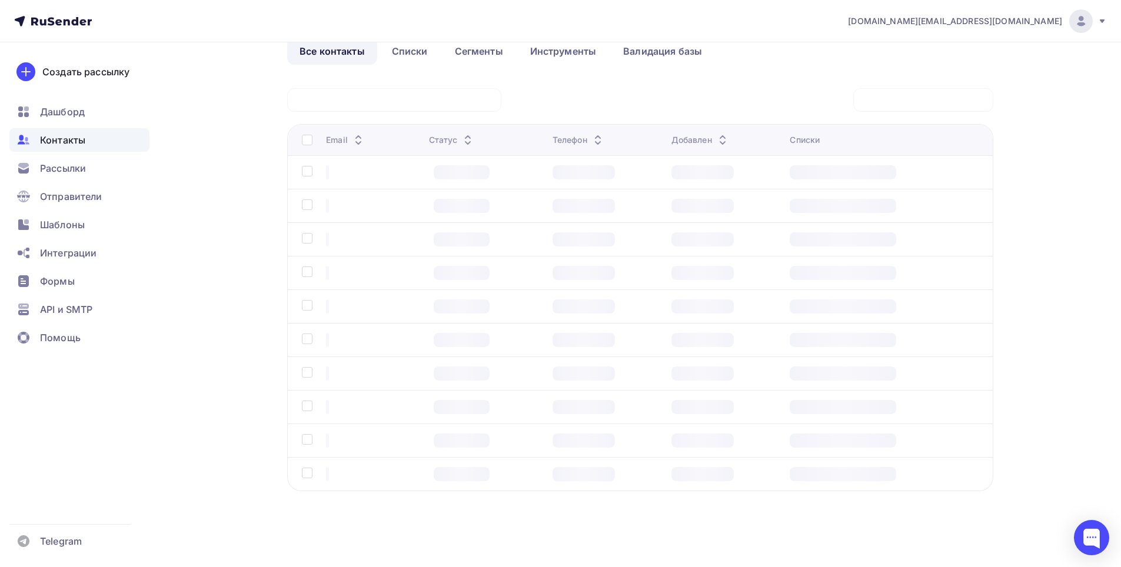
scroll to position [64, 0]
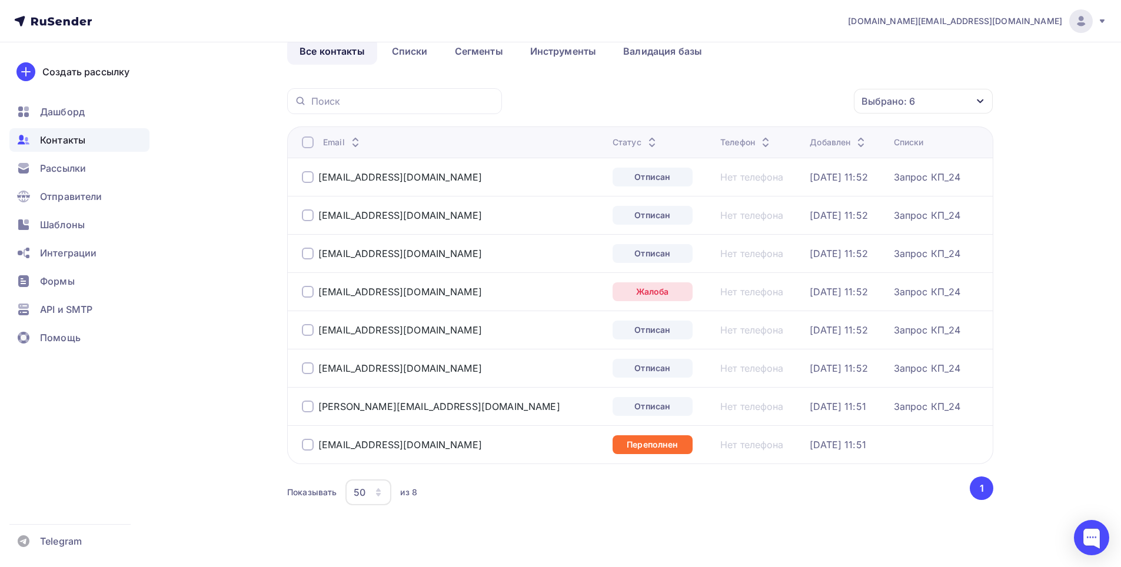
click at [309, 140] on div at bounding box center [308, 143] width 12 height 12
click at [826, 105] on icon "button" at bounding box center [829, 101] width 14 height 14
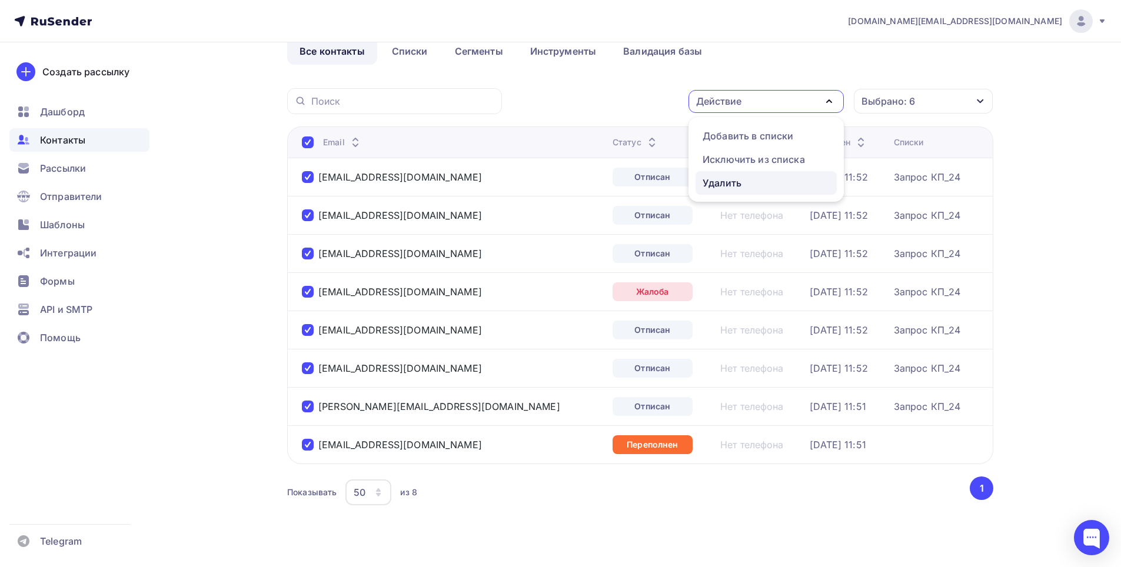
click at [728, 184] on div "Удалить" at bounding box center [722, 183] width 39 height 14
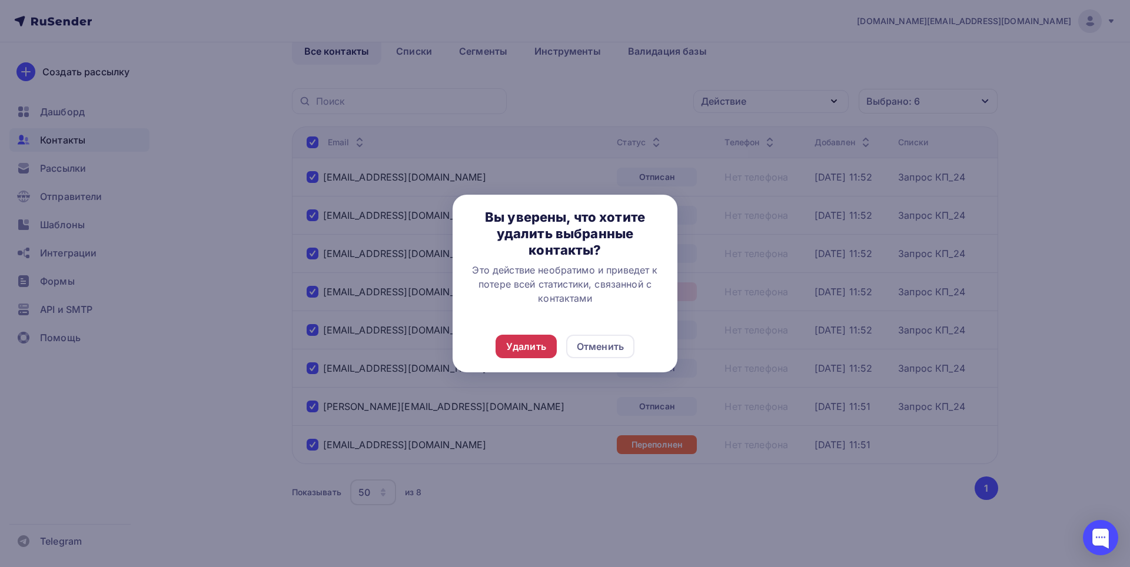
click at [527, 344] on div "Удалить" at bounding box center [526, 346] width 40 height 14
click at [516, 347] on div "Удалить" at bounding box center [526, 346] width 40 height 14
